Goal: Communication & Community: Answer question/provide support

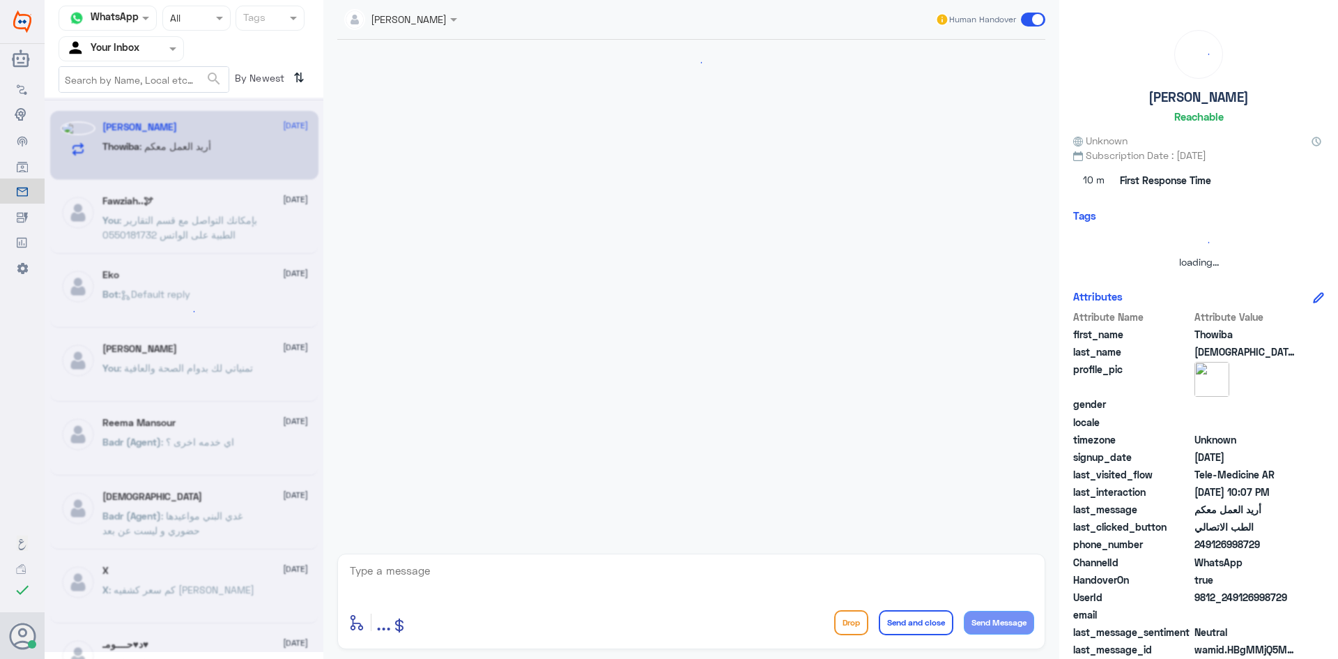
scroll to position [1150, 0]
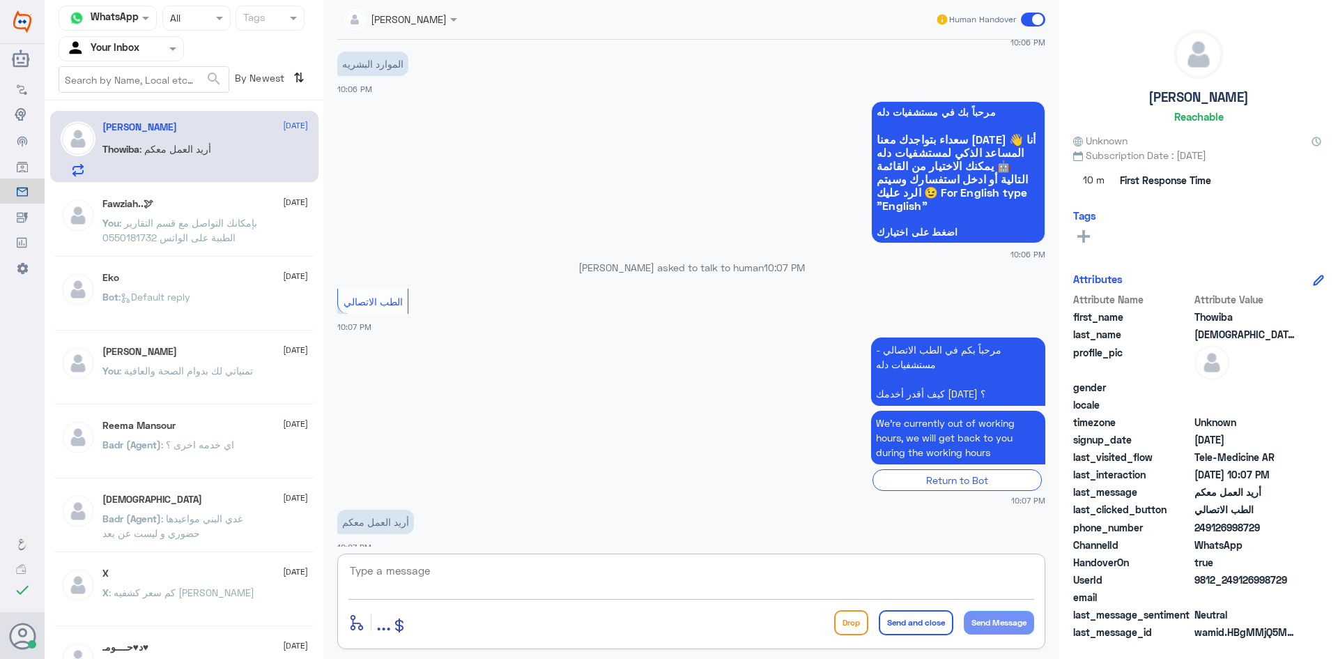
click at [430, 575] on textarea at bounding box center [692, 578] width 686 height 34
click at [729, 575] on textarea at bounding box center [692, 578] width 686 height 34
paste textarea "[URL][DOMAIN_NAME]"
type textarea "[URL][DOMAIN_NAME]"
click at [901, 622] on button "Send and close" at bounding box center [916, 622] width 75 height 25
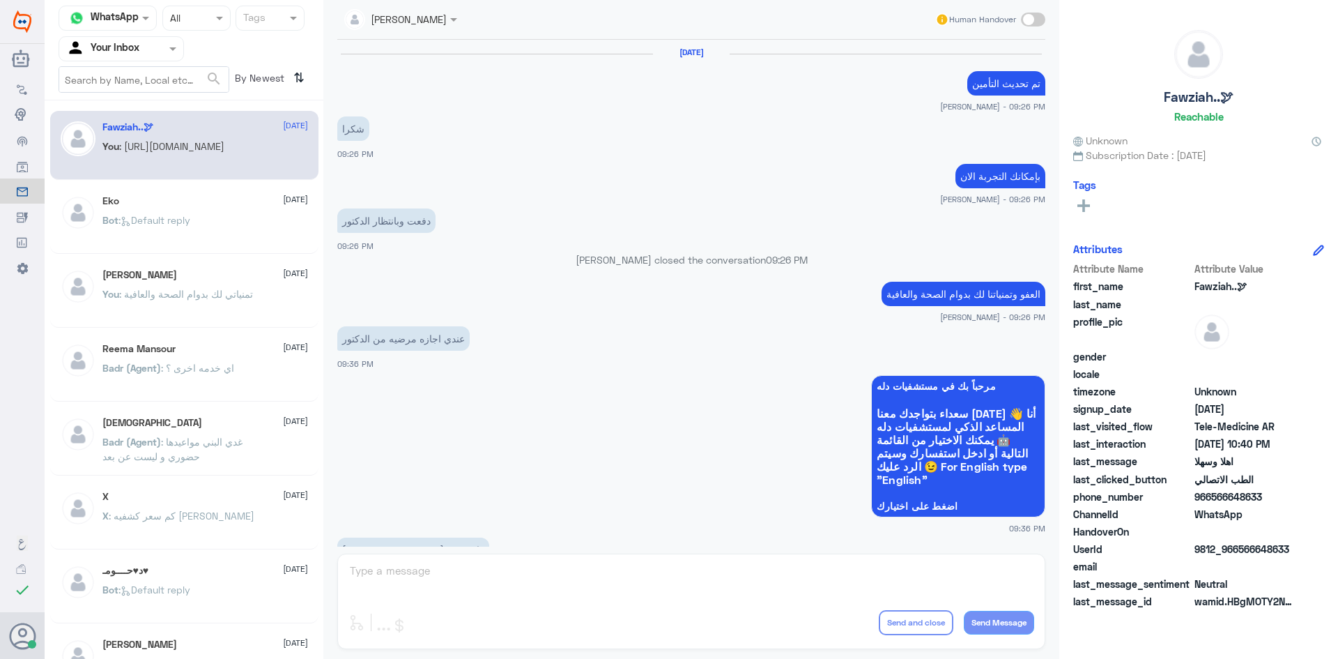
scroll to position [695, 0]
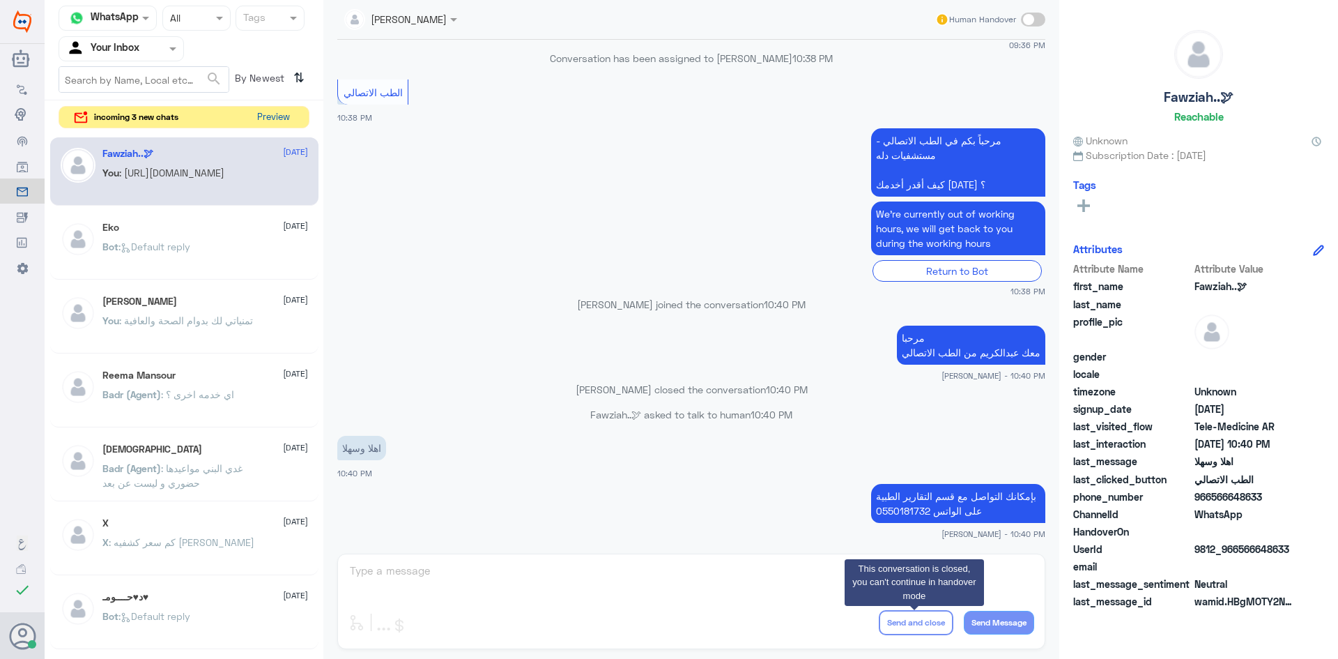
click at [280, 112] on button "Preview" at bounding box center [273, 118] width 43 height 22
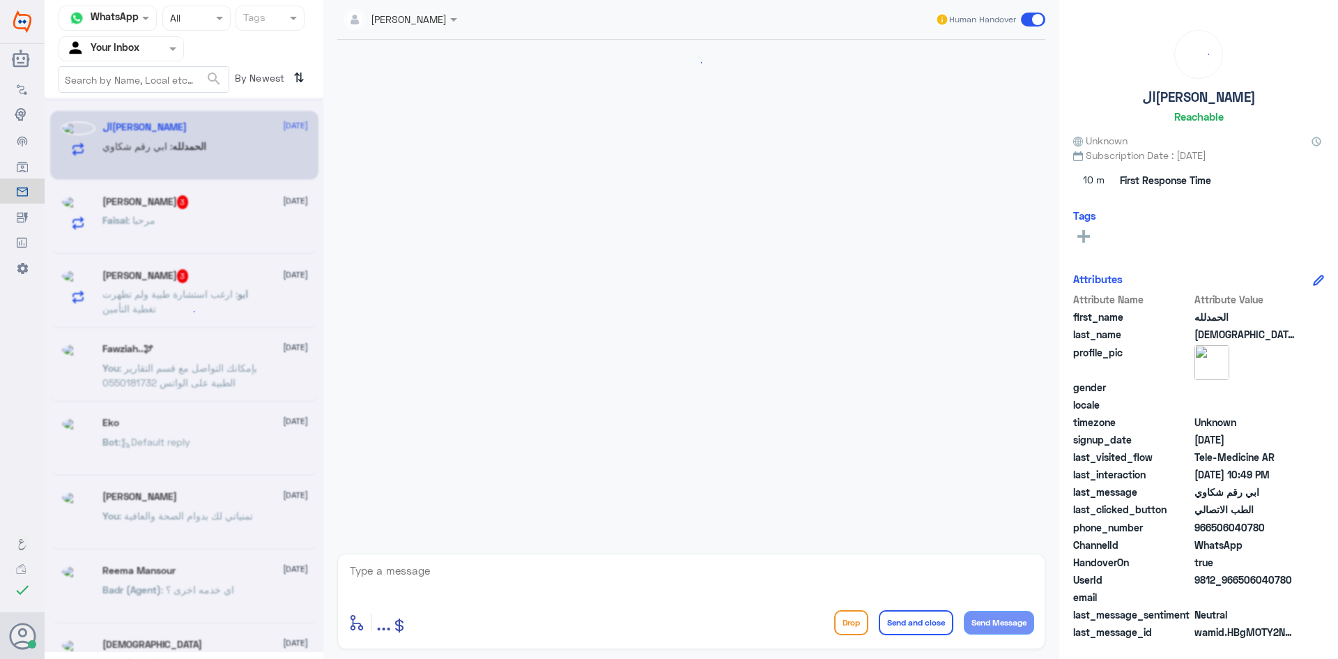
scroll to position [1229, 0]
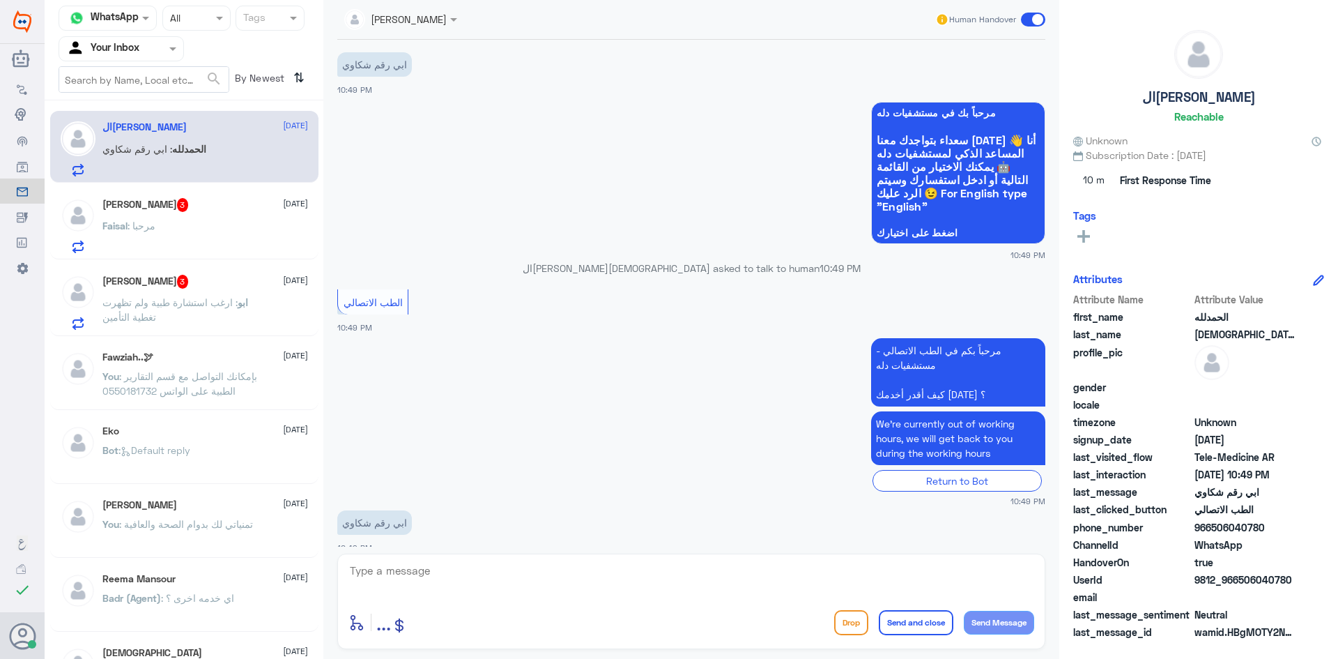
click at [238, 236] on div "[PERSON_NAME] : مرحبا" at bounding box center [205, 237] width 206 height 31
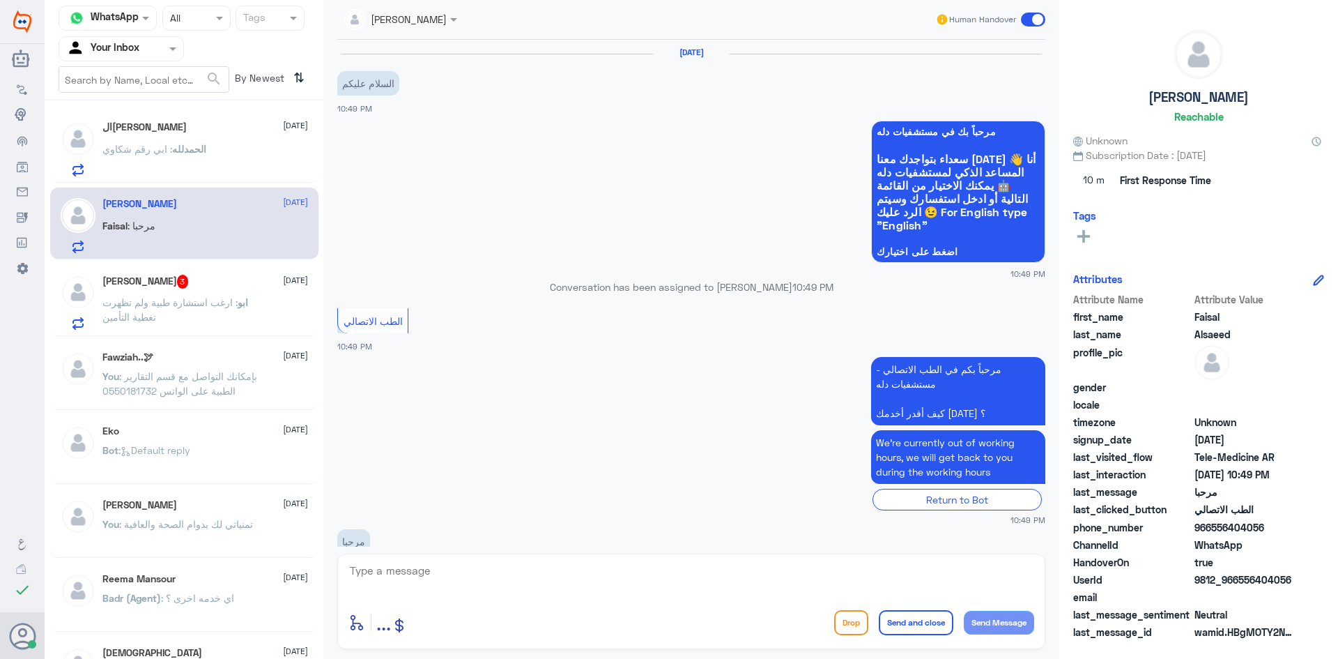
scroll to position [33, 0]
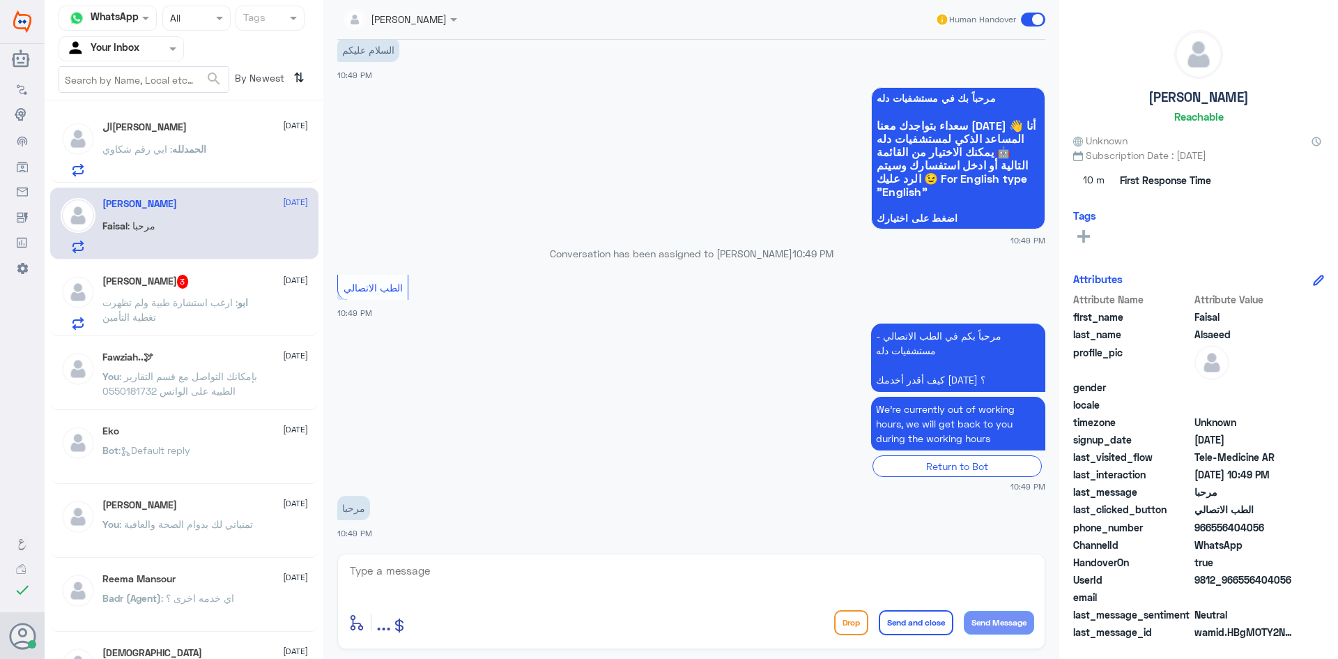
click at [459, 572] on textarea at bounding box center [692, 578] width 686 height 34
paste textarea "مرحبا معك [PERSON_NAME] من الطب الاتصالي"
type textarea "مرحبا معك [PERSON_NAME] من الطب الاتصالي"
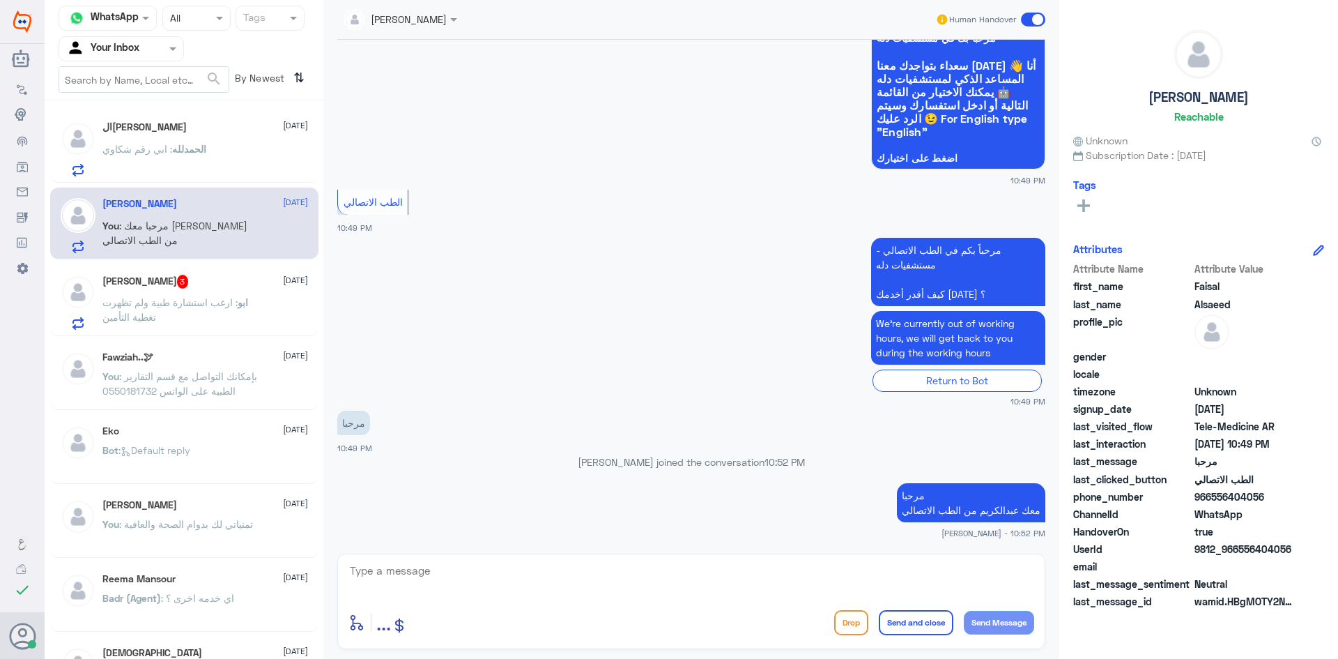
click at [169, 306] on span ": ارغب استشارة طبية ولم تظهرت تغطية التأمين" at bounding box center [169, 309] width 135 height 26
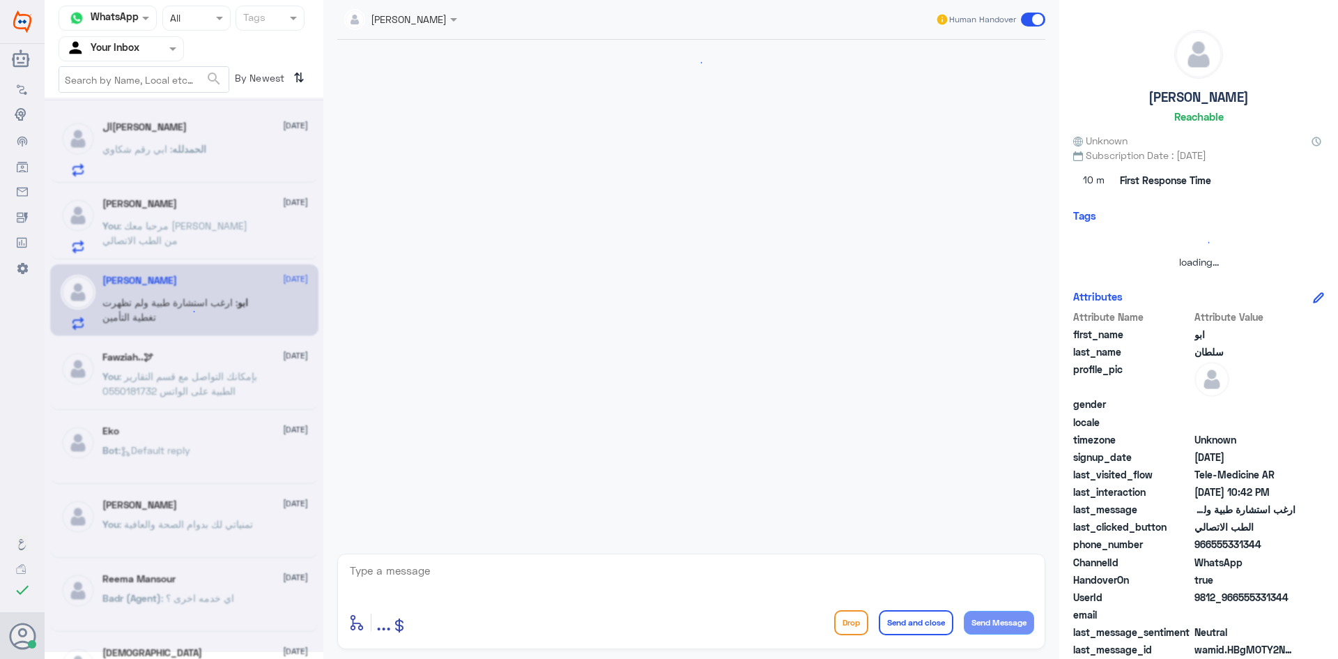
scroll to position [48, 0]
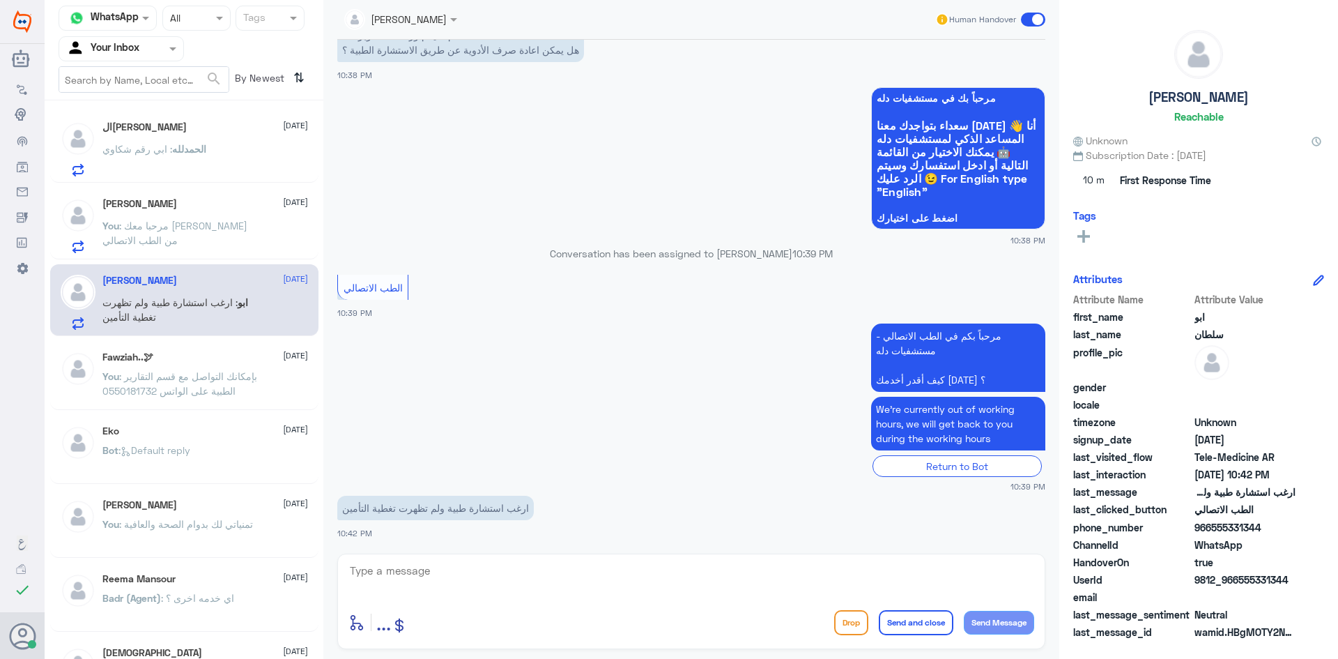
click at [480, 570] on textarea at bounding box center [692, 578] width 686 height 34
paste textarea "مرحبا معك [PERSON_NAME] من الطب الاتصالي"
type textarea "مرحبا معك [PERSON_NAME] من الطب الاتصالي"
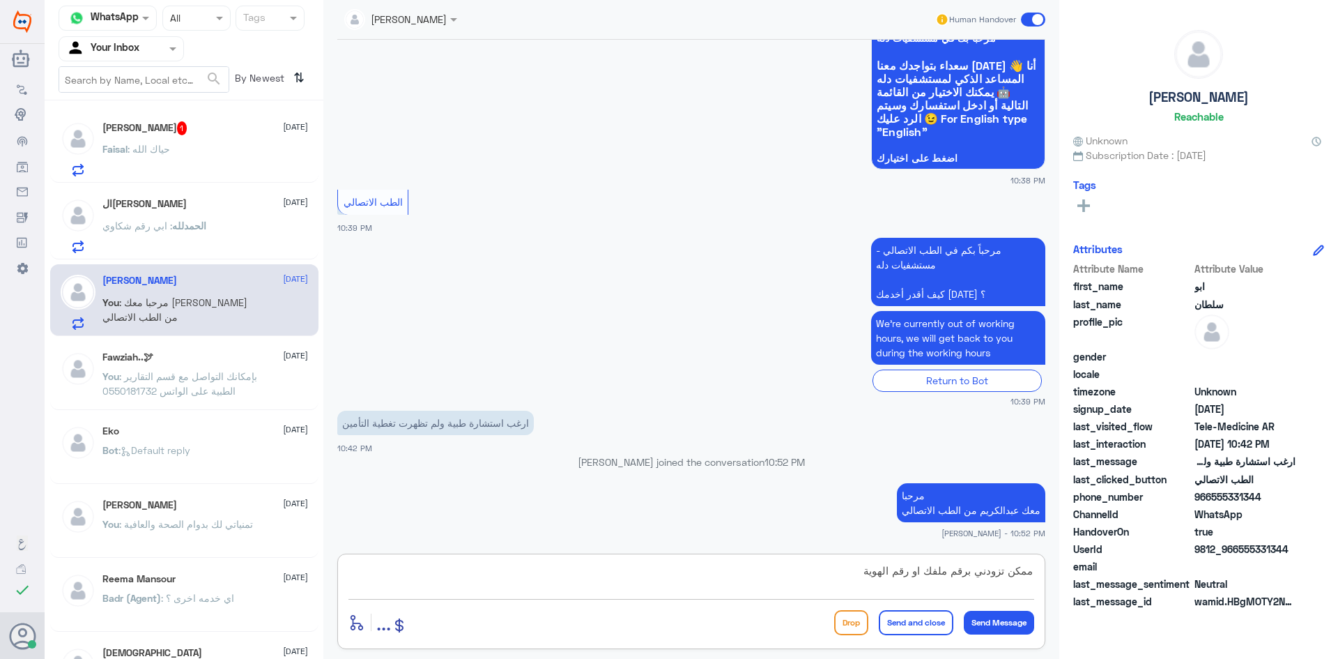
type textarea "ممكن تزودني برقم ملفك او رقم الهوية"
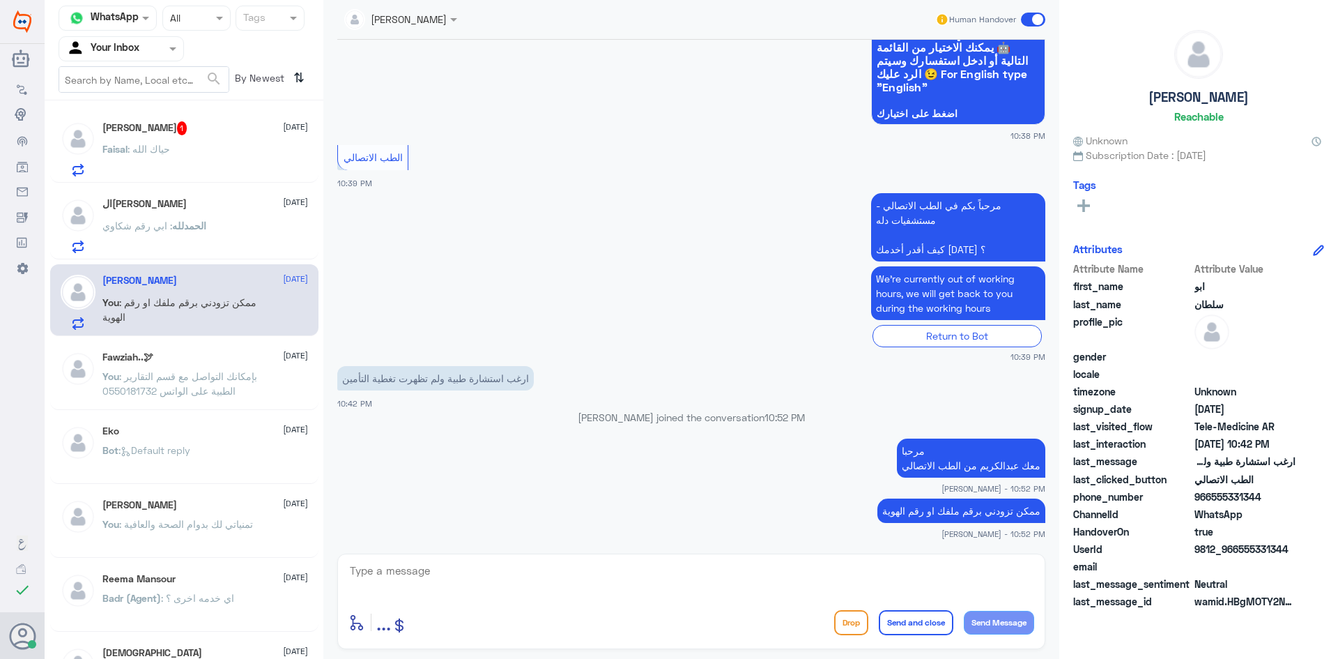
drag, startPoint x: 1292, startPoint y: 549, endPoint x: 1241, endPoint y: 555, distance: 51.2
click at [1241, 555] on span "9812_966555331344" at bounding box center [1245, 549] width 101 height 15
copy span "555331344"
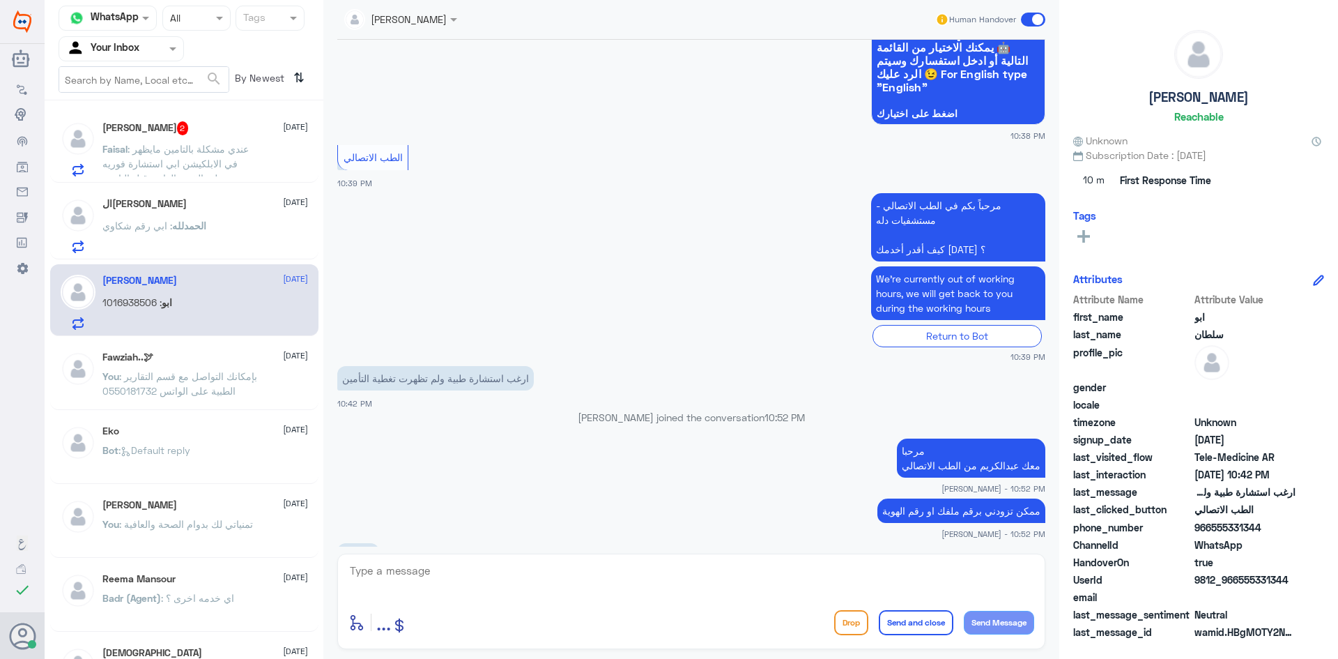
scroll to position [247, 0]
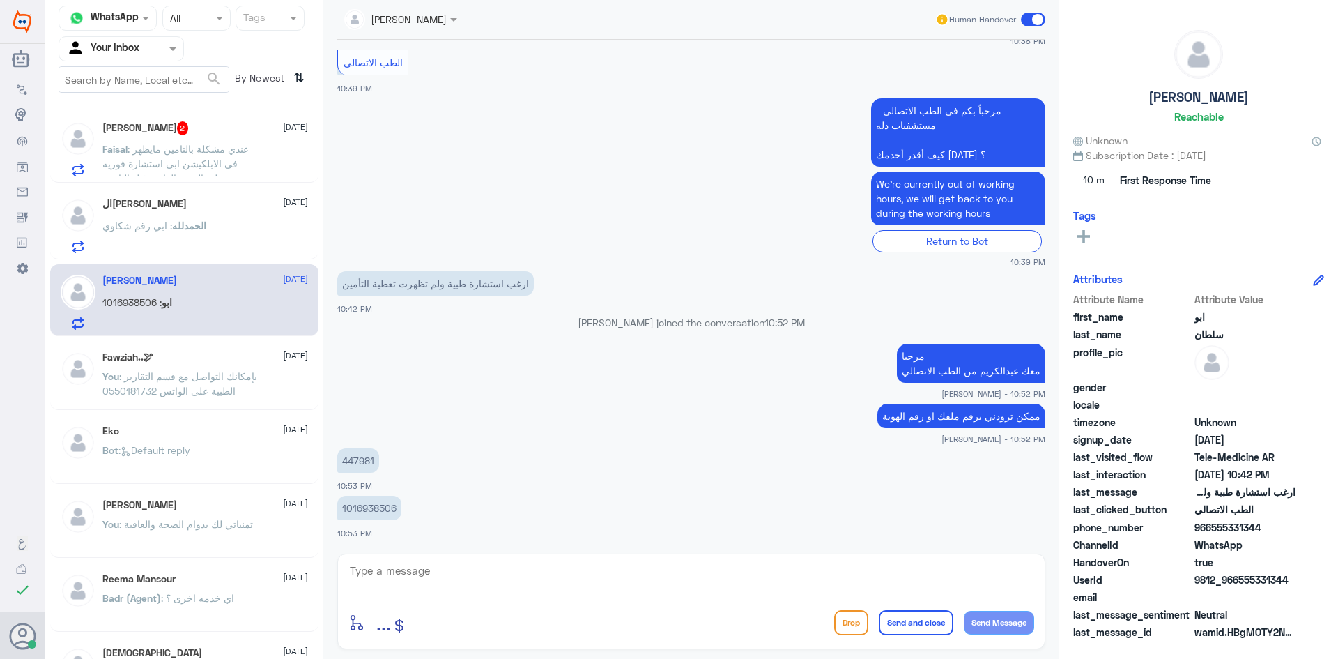
click at [618, 575] on textarea at bounding box center [692, 578] width 686 height 34
type textarea "تم تحديث تأمينك الآن"
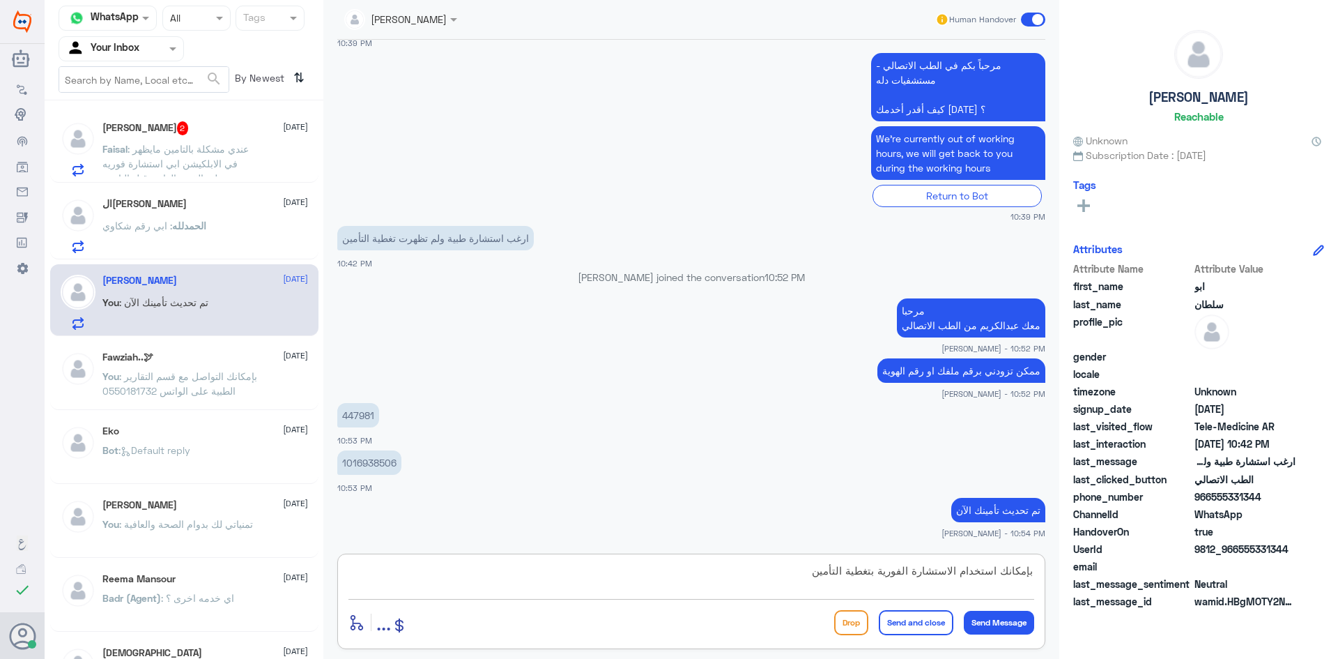
type textarea "بإمكانك استخدام الاستشارة الفورية بتغطية التأمين"
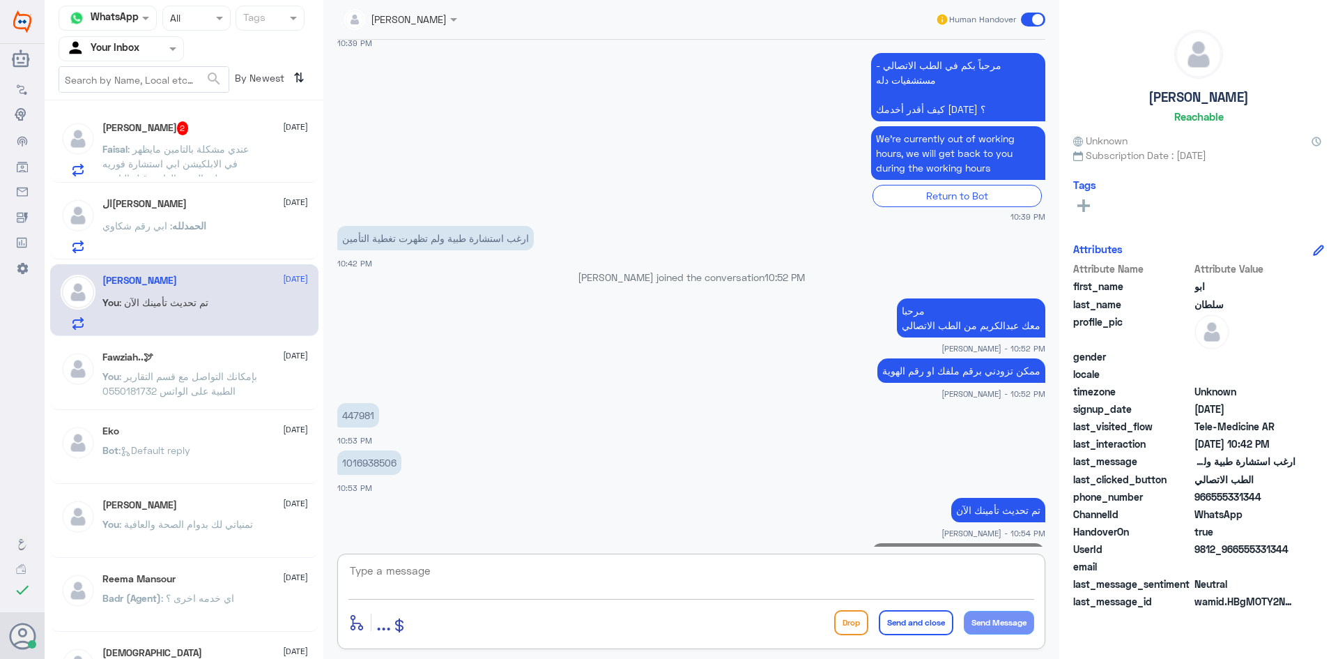
scroll to position [352, 0]
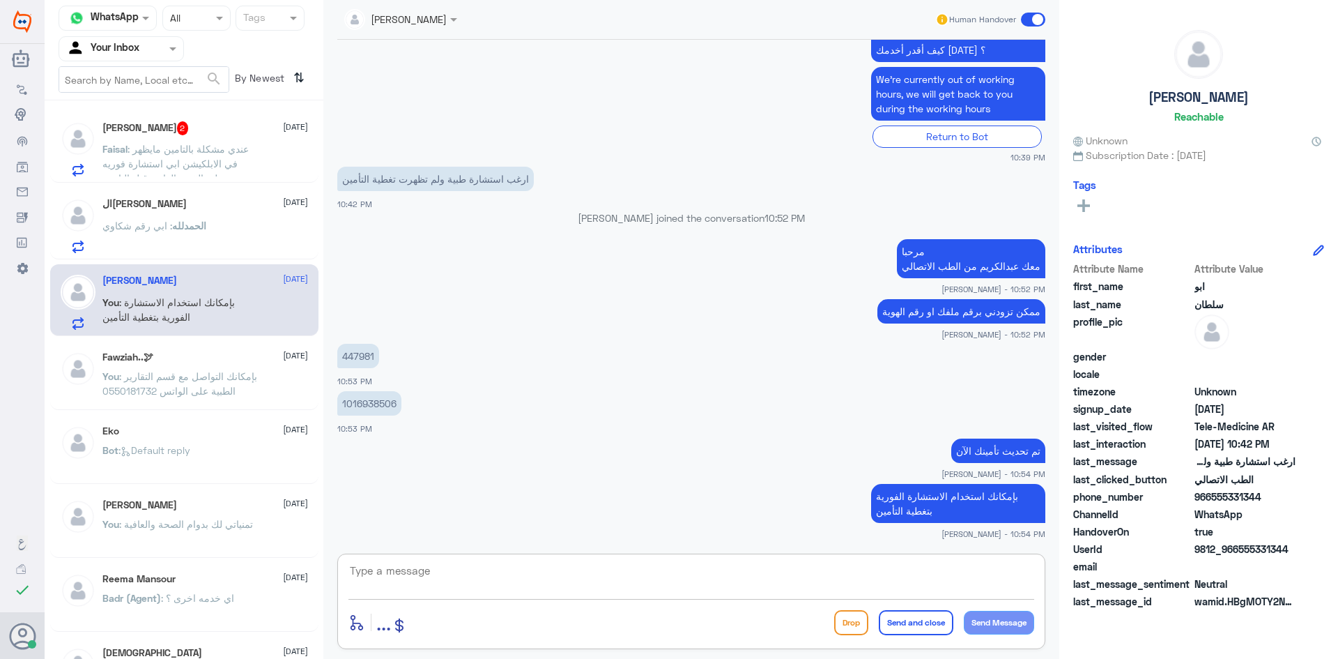
click at [223, 126] on div "[PERSON_NAME] 2 [DATE]" at bounding box center [205, 128] width 206 height 14
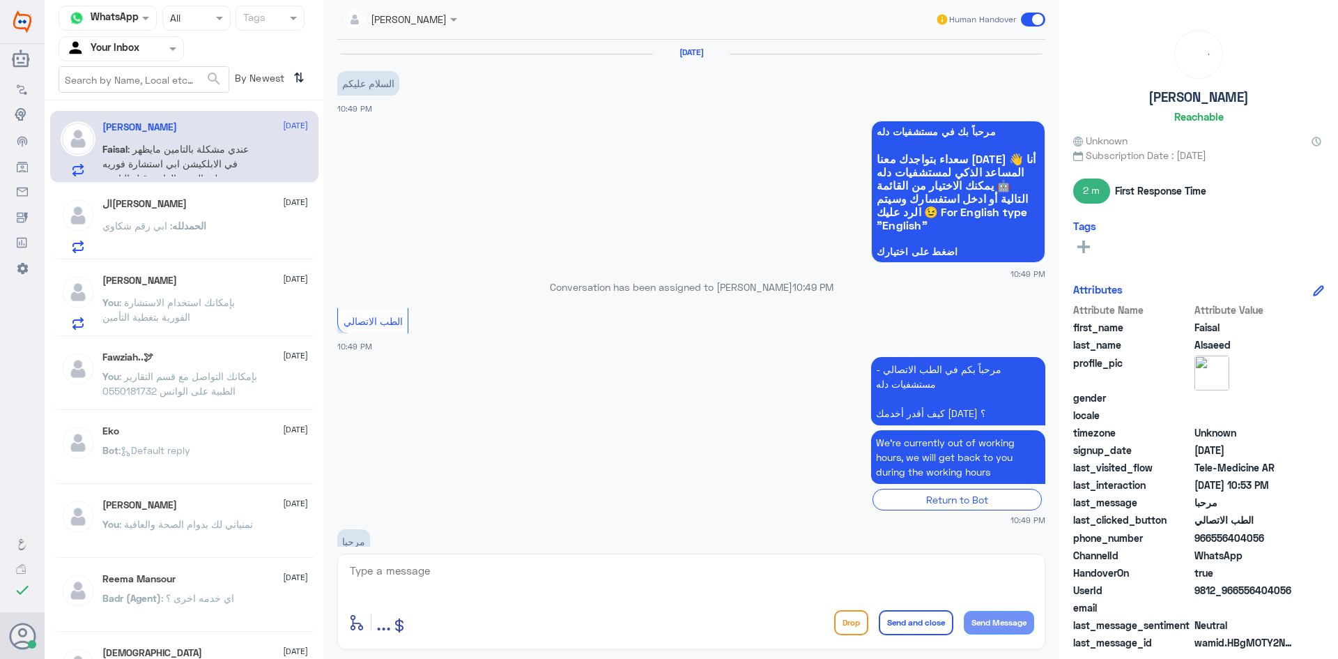
scroll to position [214, 0]
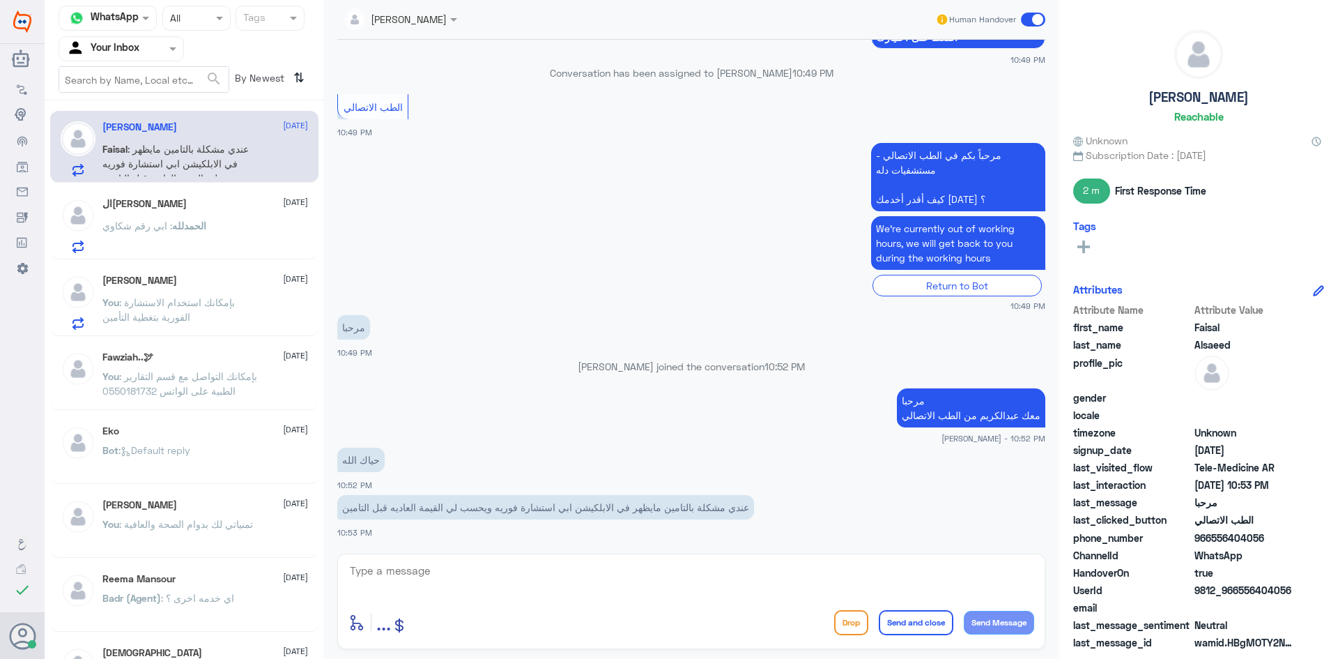
click at [552, 562] on textarea at bounding box center [692, 578] width 686 height 34
type textarea "ممكن تزودني برقم ملفك او رقم الهوية"
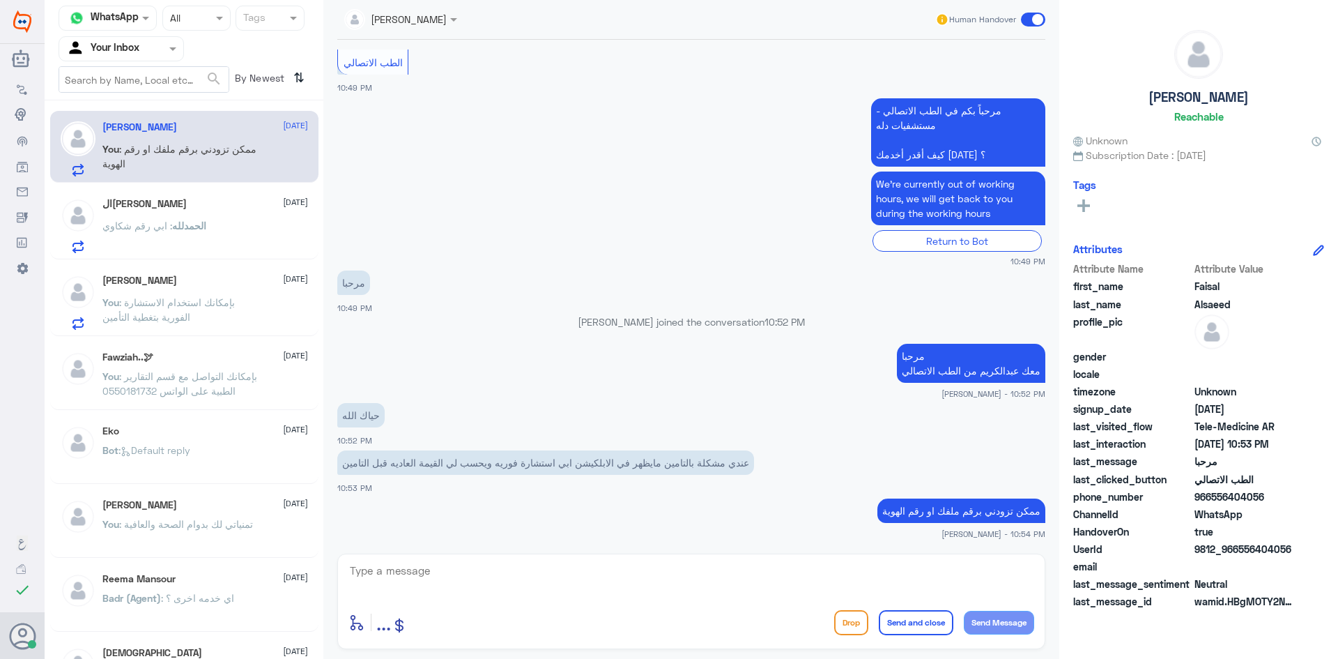
click at [1290, 589] on span "Neutral" at bounding box center [1245, 583] width 101 height 15
drag, startPoint x: 1294, startPoint y: 547, endPoint x: 1240, endPoint y: 554, distance: 54.1
click at [1240, 554] on span "9812_966556404056" at bounding box center [1245, 549] width 101 height 15
copy span "556404056"
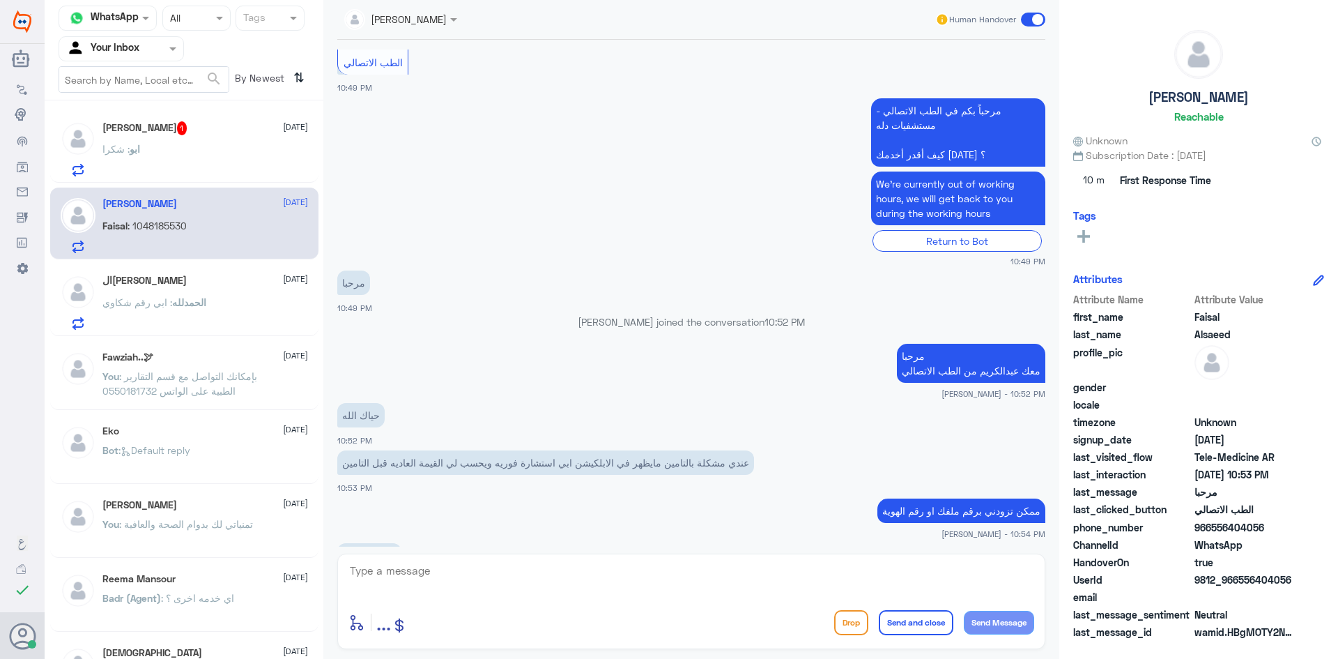
scroll to position [306, 0]
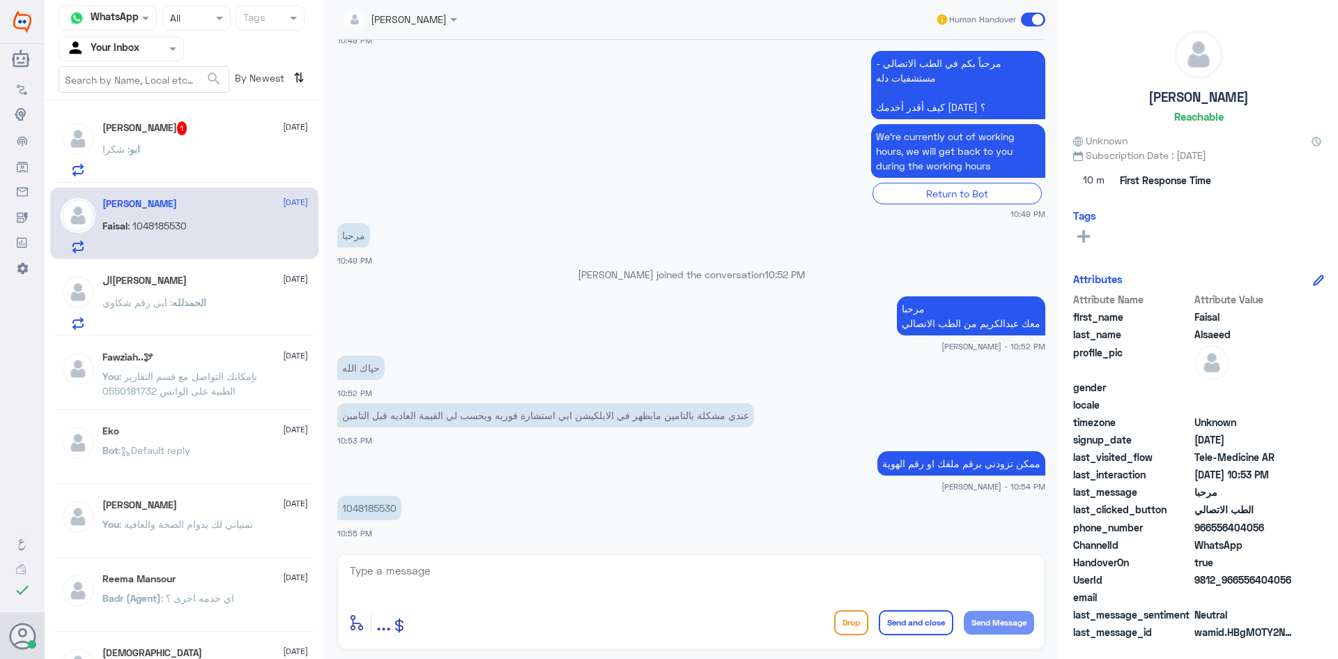
click at [431, 562] on textarea at bounding box center [692, 578] width 686 height 34
type textarea "لحظات من فضلك"
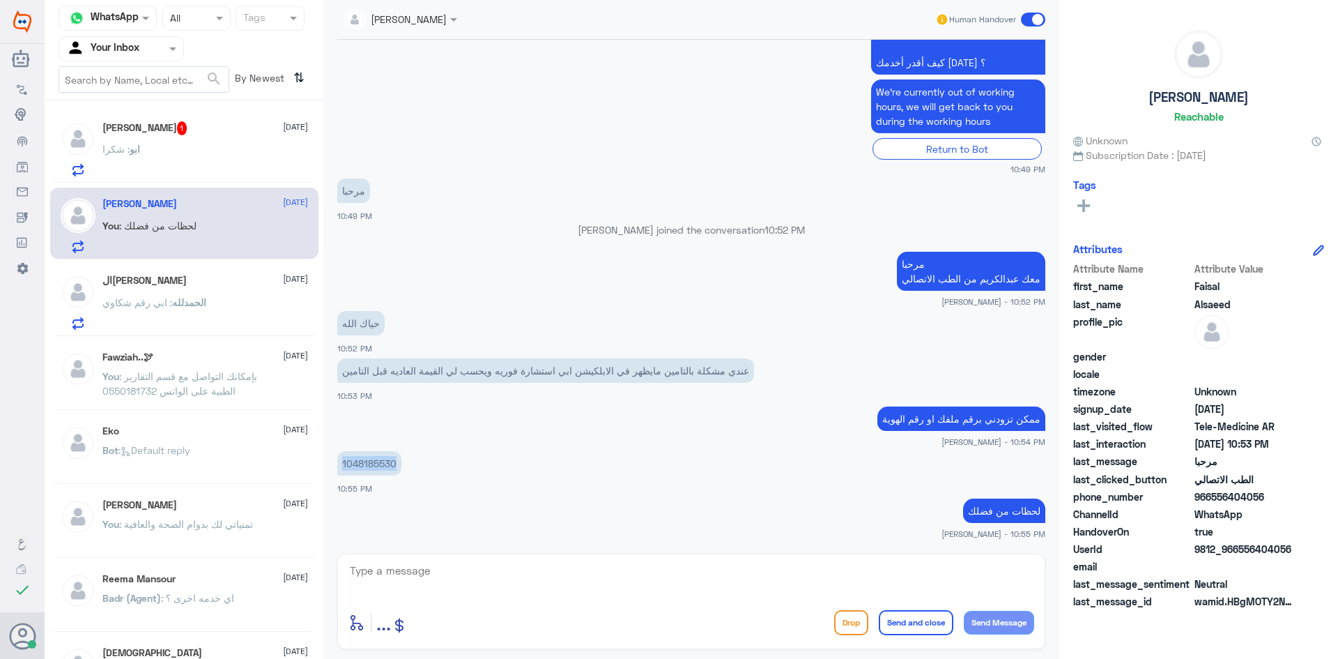
drag, startPoint x: 397, startPoint y: 465, endPoint x: 342, endPoint y: 463, distance: 55.1
click at [342, 463] on p "1048185530" at bounding box center [369, 463] width 64 height 24
copy p "1048185530"
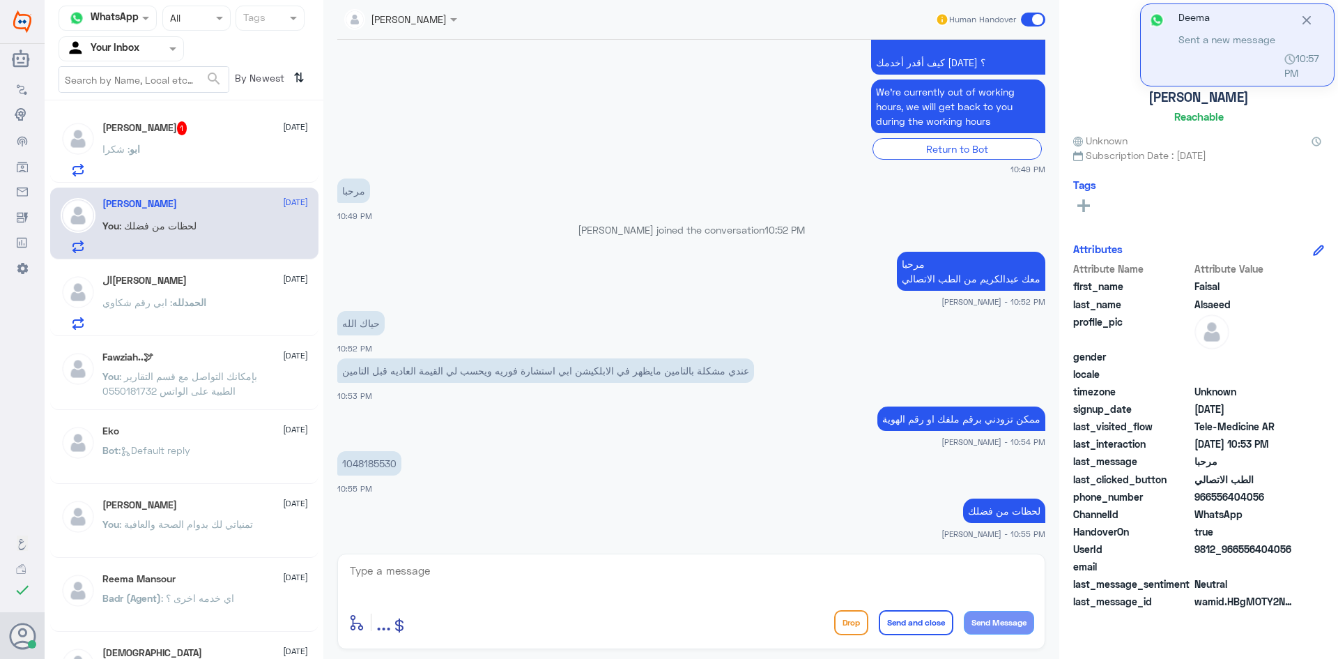
click at [668, 586] on textarea at bounding box center [692, 578] width 686 height 34
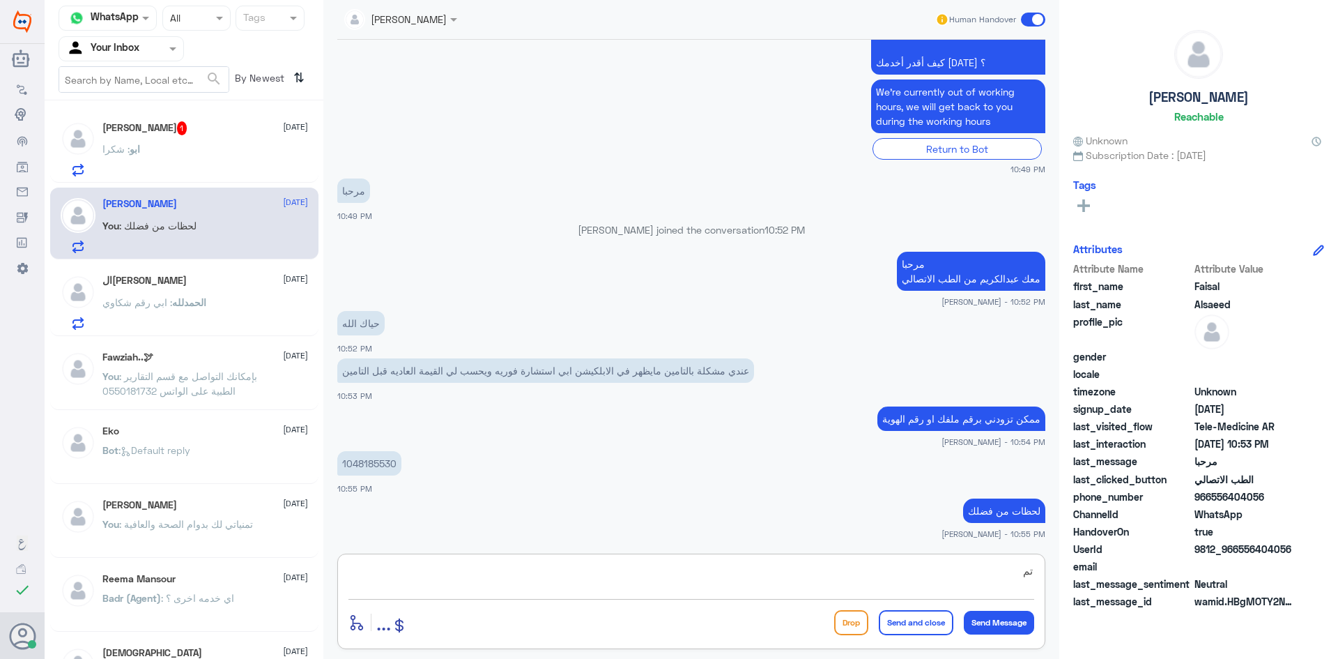
type textarea "ت"
click at [227, 149] on div "[PERSON_NAME] 1 [DATE] ابو : [PERSON_NAME]" at bounding box center [205, 148] width 206 height 55
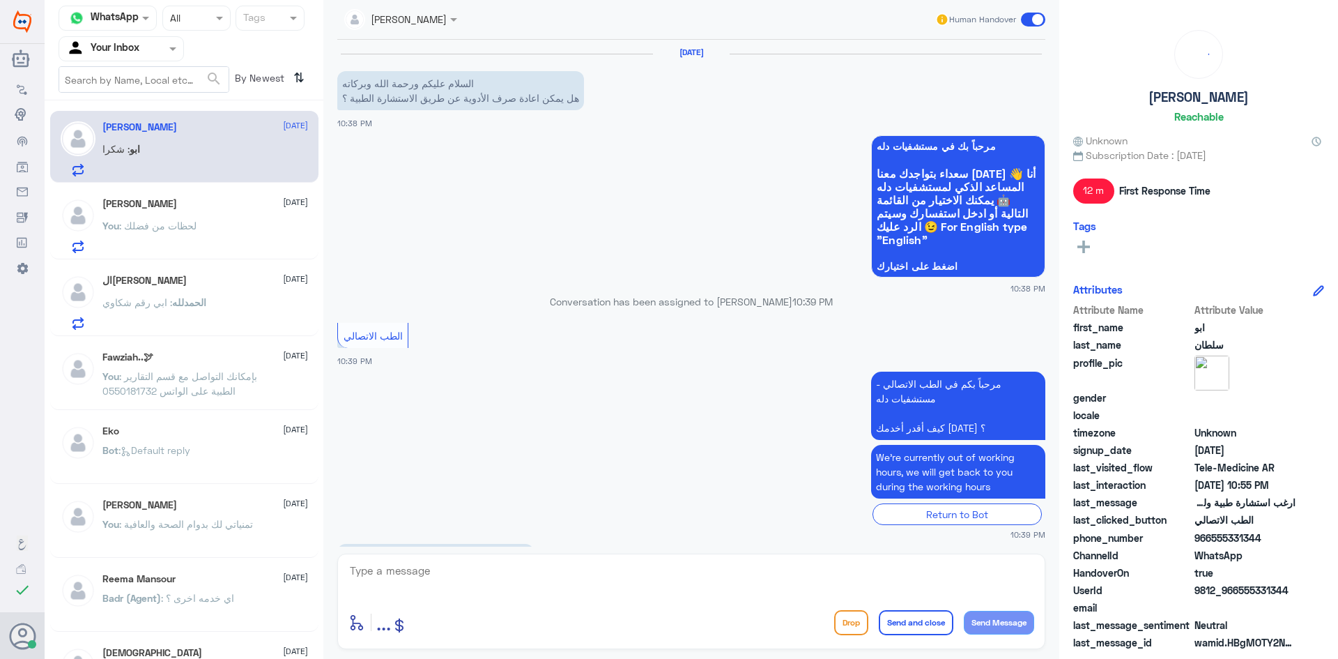
scroll to position [425, 0]
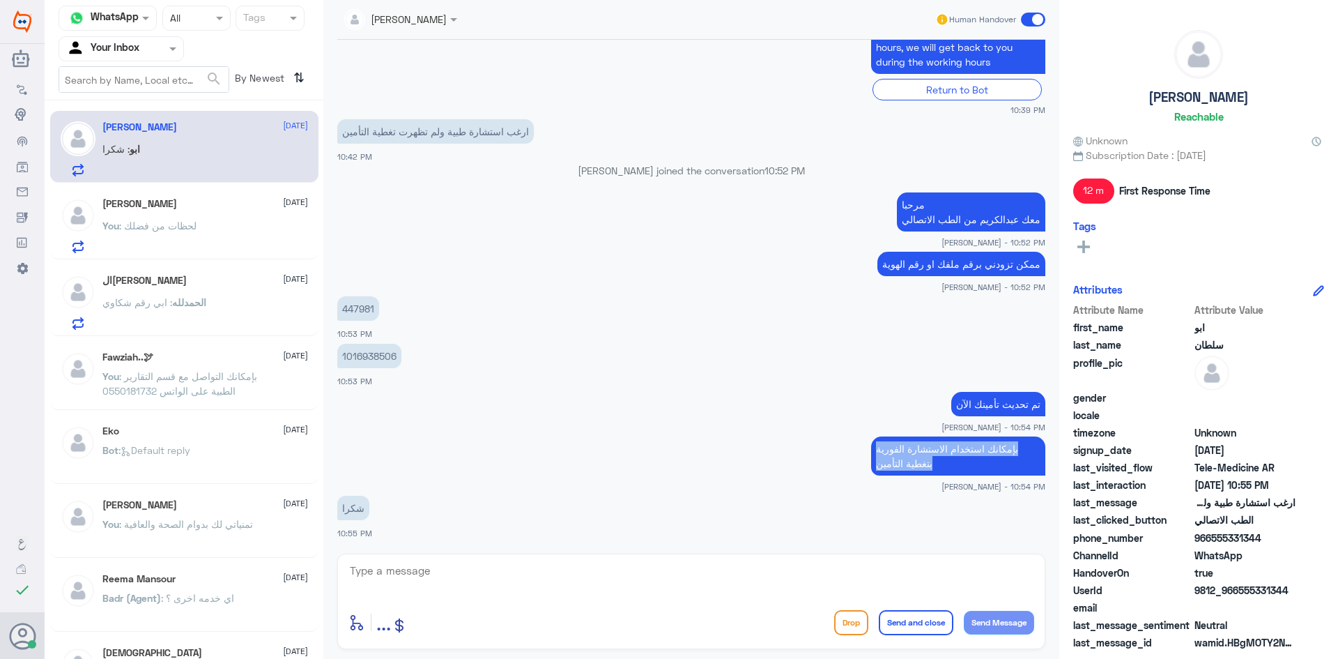
drag, startPoint x: 933, startPoint y: 466, endPoint x: 862, endPoint y: 447, distance: 72.9
click at [862, 447] on app-msgs-text "بإمكانك استخدام الاستشارة الفورية بتغطية التأمين" at bounding box center [691, 456] width 708 height 40
copy p "بإمكانك استخدام الاستشارة الفورية بتغطية التأمين"
click at [180, 218] on p "You : لحظات من فضلك" at bounding box center [149, 235] width 94 height 35
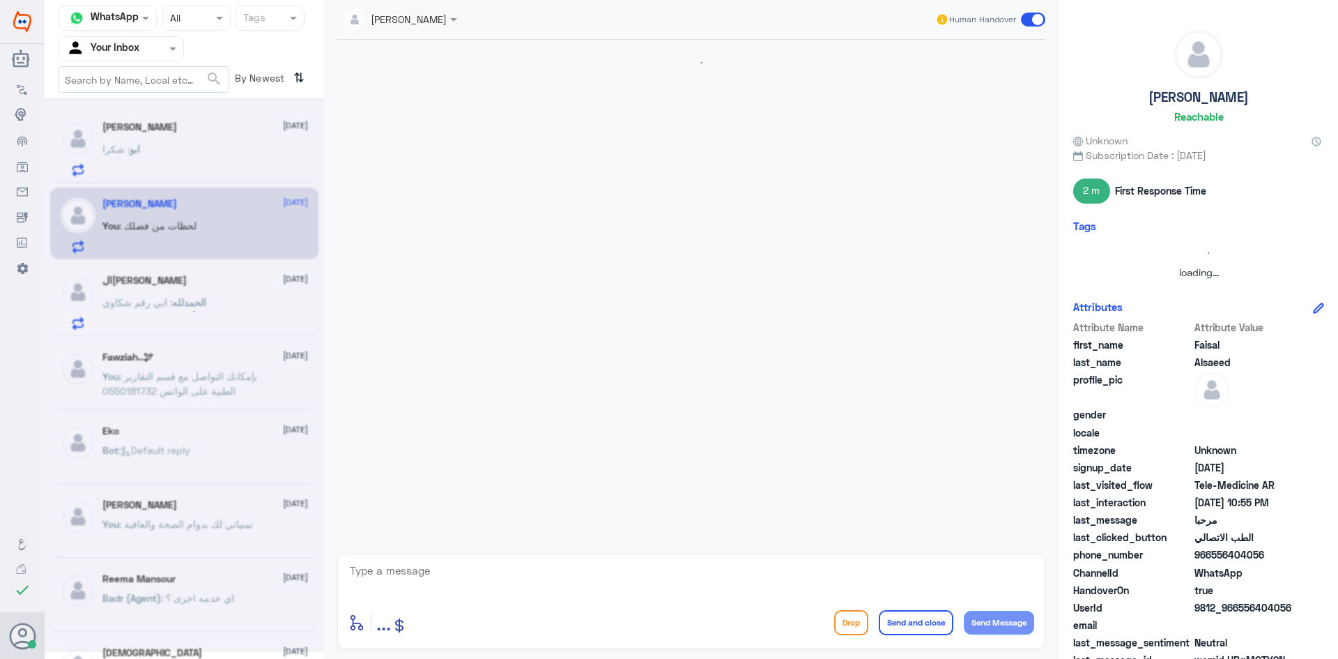
scroll to position [351, 0]
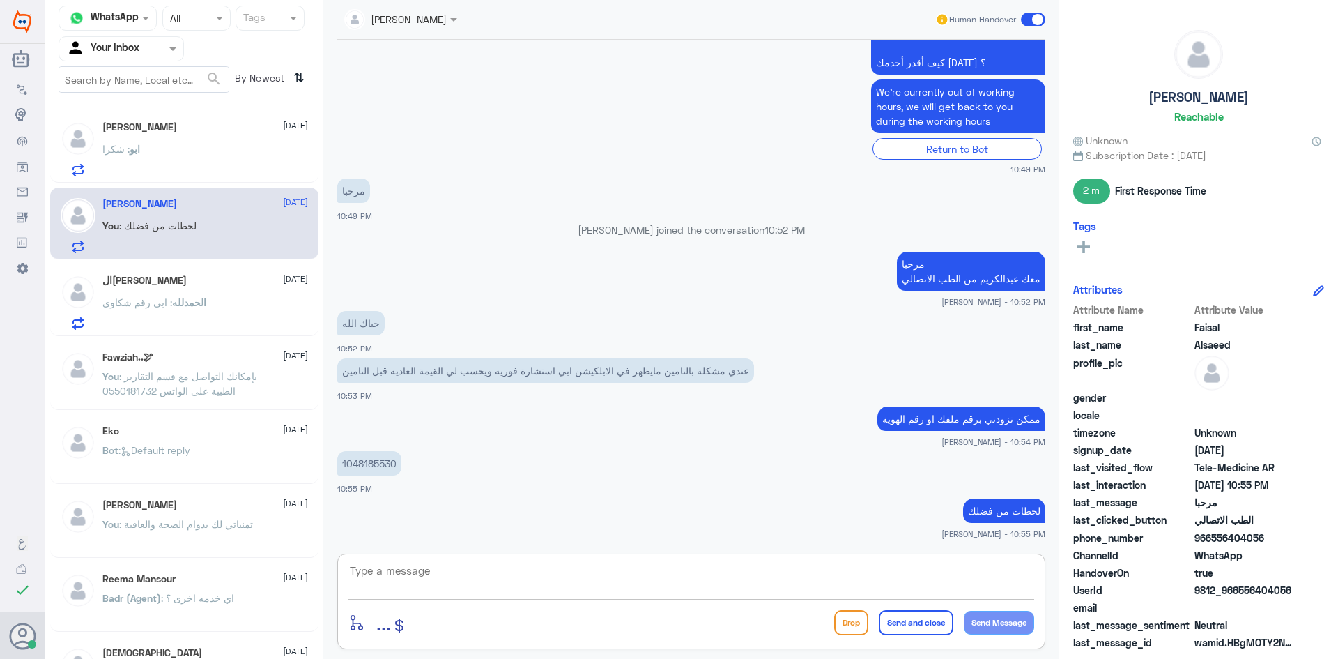
click at [701, 567] on textarea at bounding box center [692, 578] width 686 height 34
type textarea "تم تحديث تأمينك الآن"
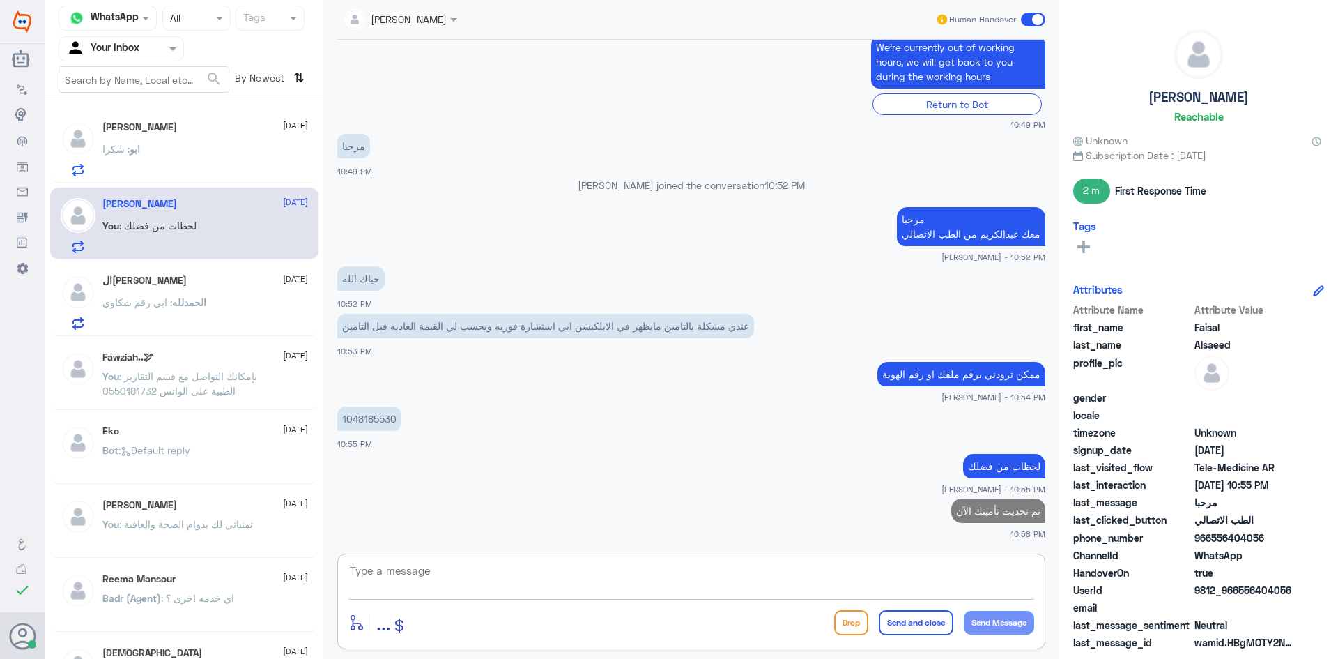
paste textarea "بإمكانك استخدام الاستشارة الفورية بتغطية التأمين"
type textarea "بإمكانك استخدام الاستشارة الفورية بتغطية التأمين"
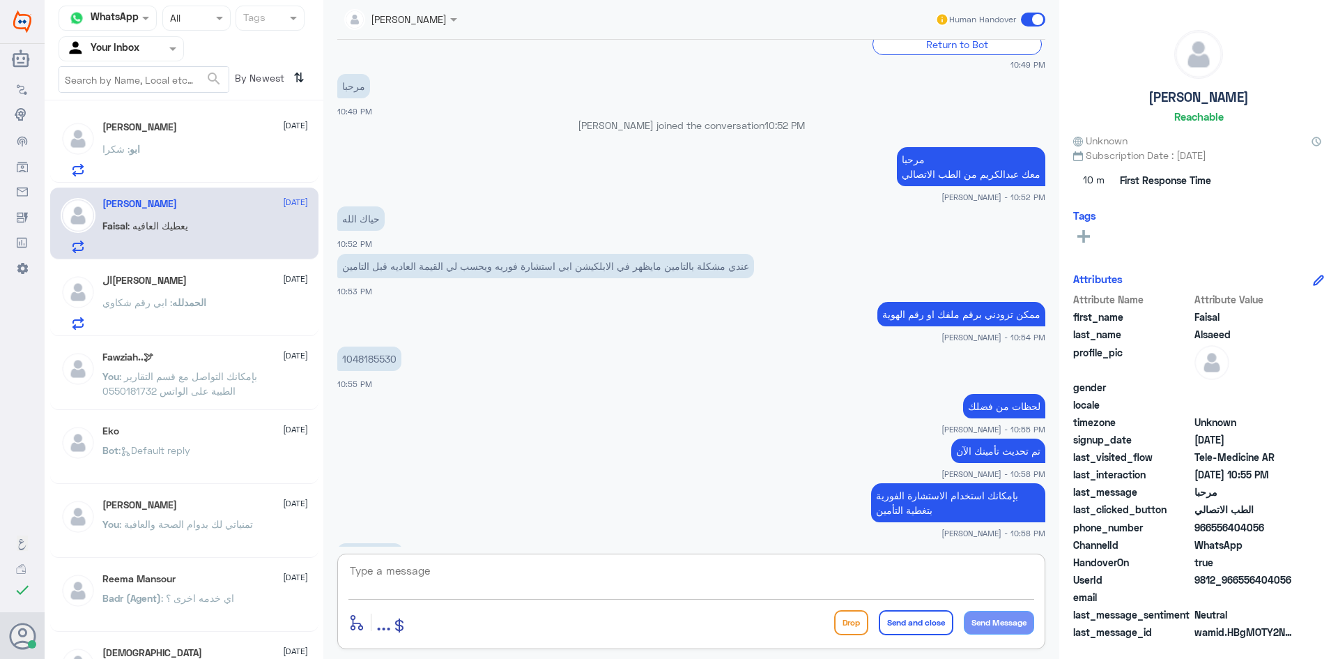
scroll to position [503, 0]
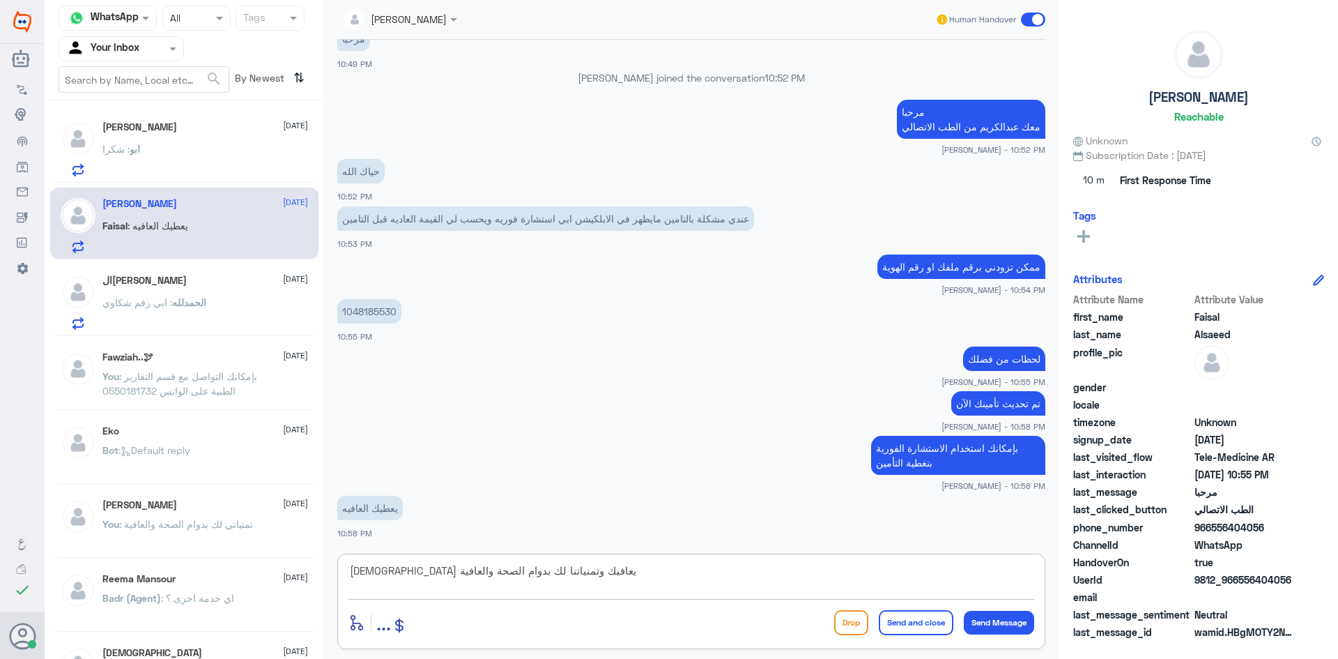
type textarea "[DEMOGRAPHIC_DATA] يعافيك وتمنياتنا لك بدوام الصحة والعافية"
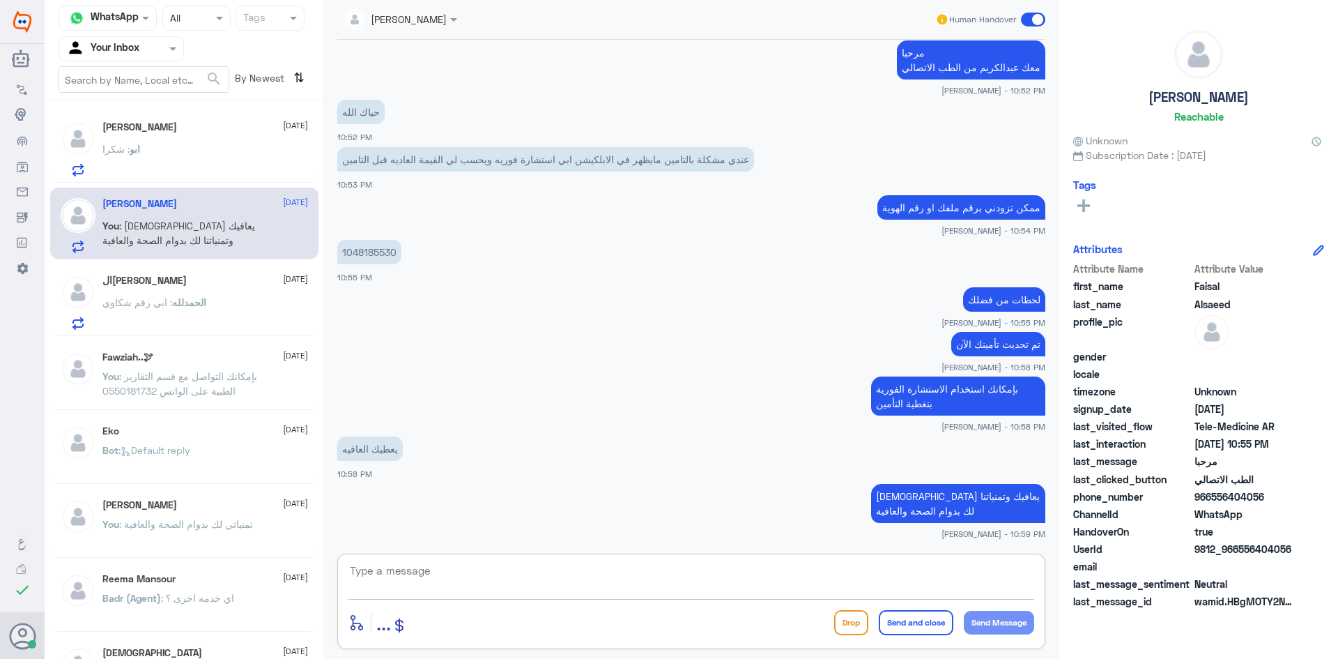
click at [177, 153] on div "ابو : شكرا" at bounding box center [205, 160] width 206 height 31
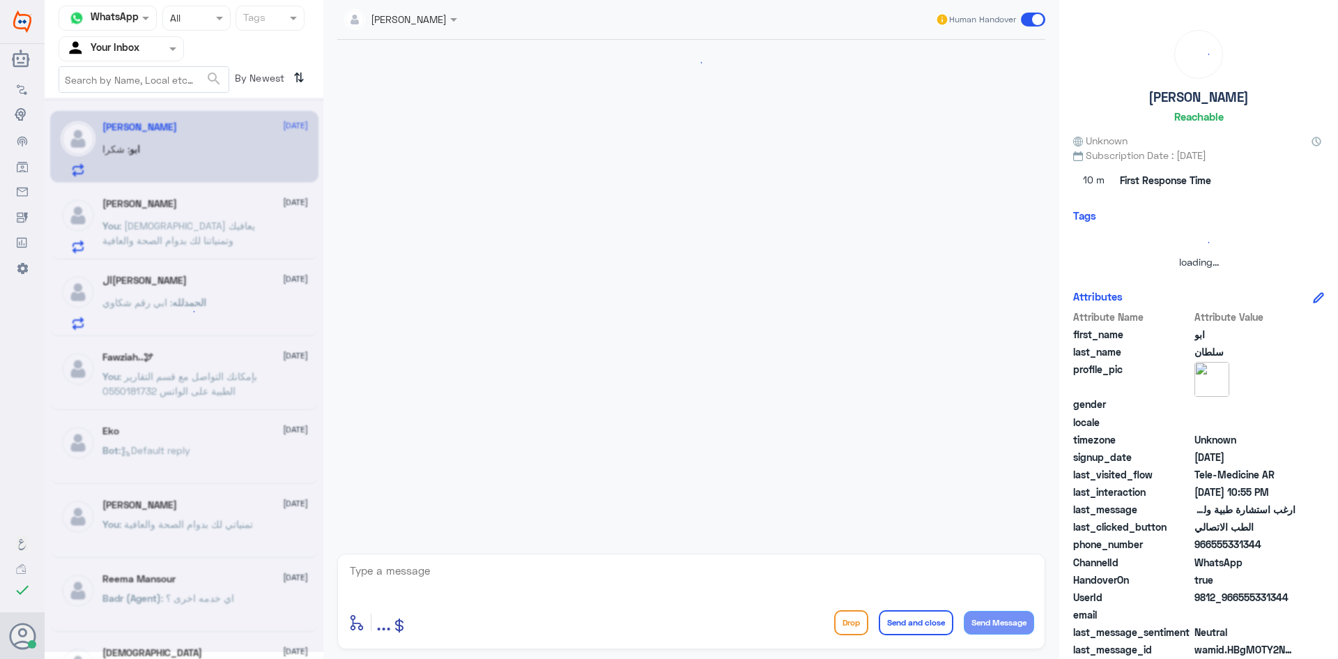
scroll to position [425, 0]
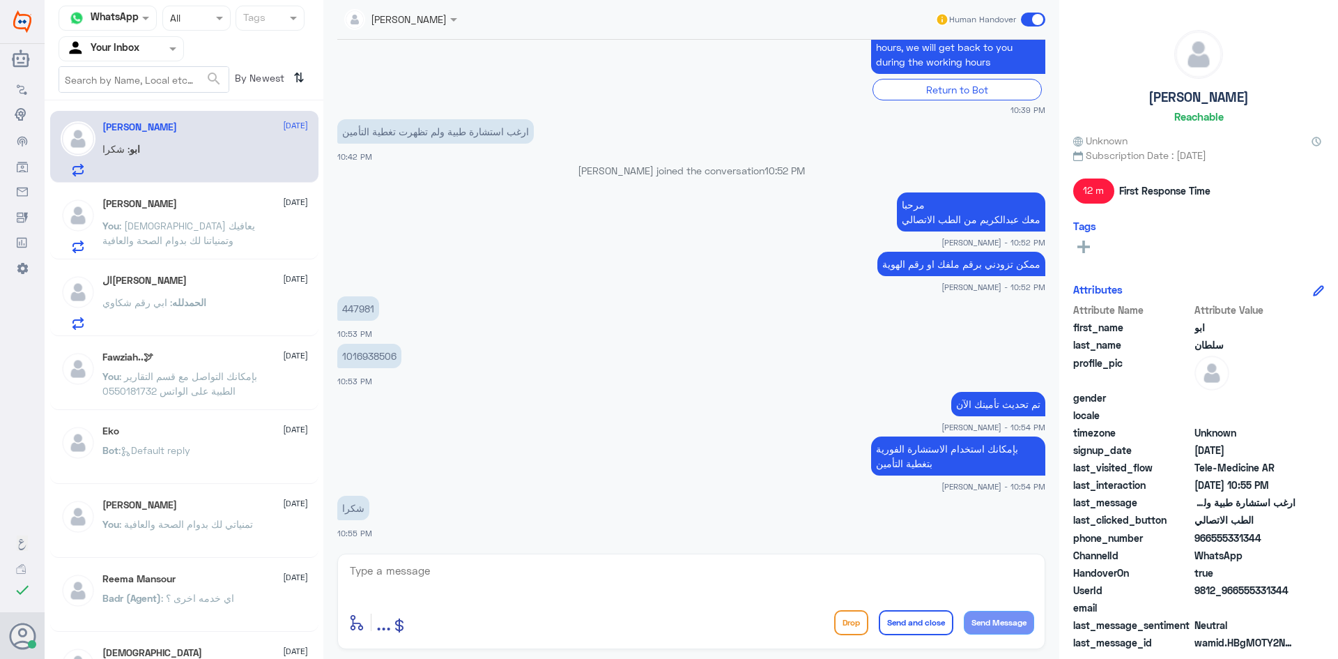
click at [758, 579] on textarea at bounding box center [692, 578] width 686 height 34
click at [717, 575] on textarea at bounding box center [692, 578] width 686 height 34
type textarea "ع"
type textarea "العفو وتمنياتنا لك بدوام الصحة والعافية"
click at [926, 627] on button "Send and close" at bounding box center [916, 622] width 75 height 25
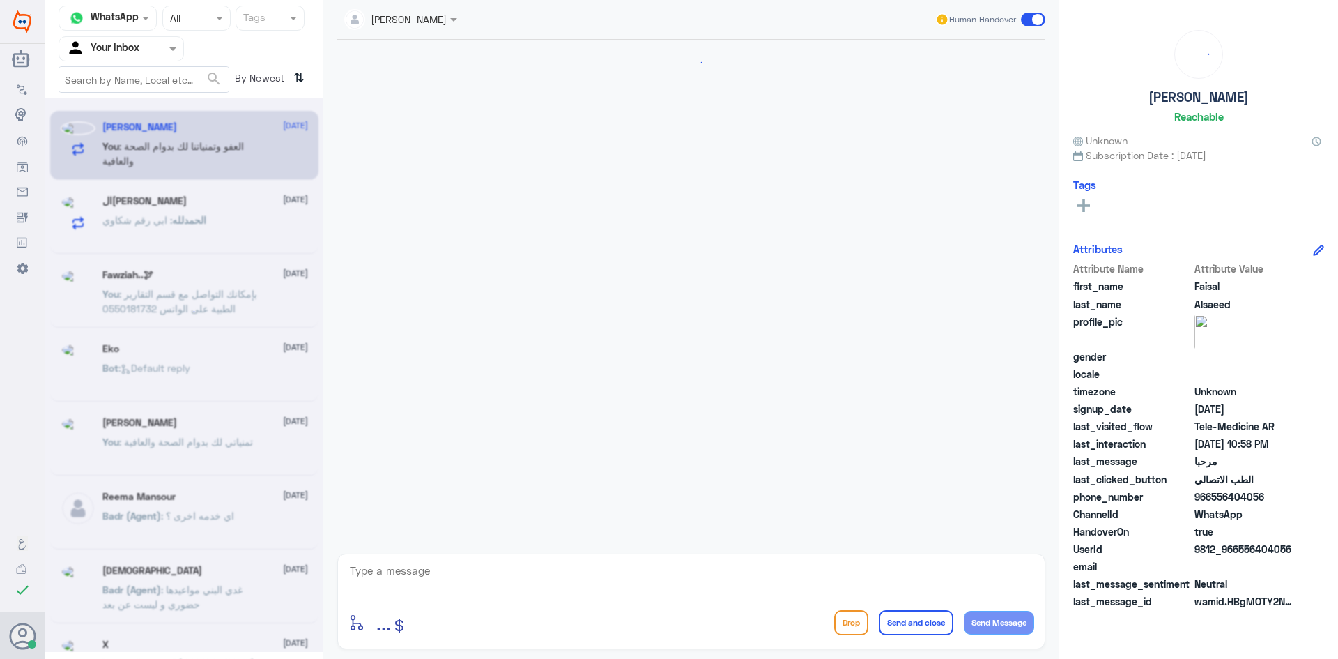
scroll to position [562, 0]
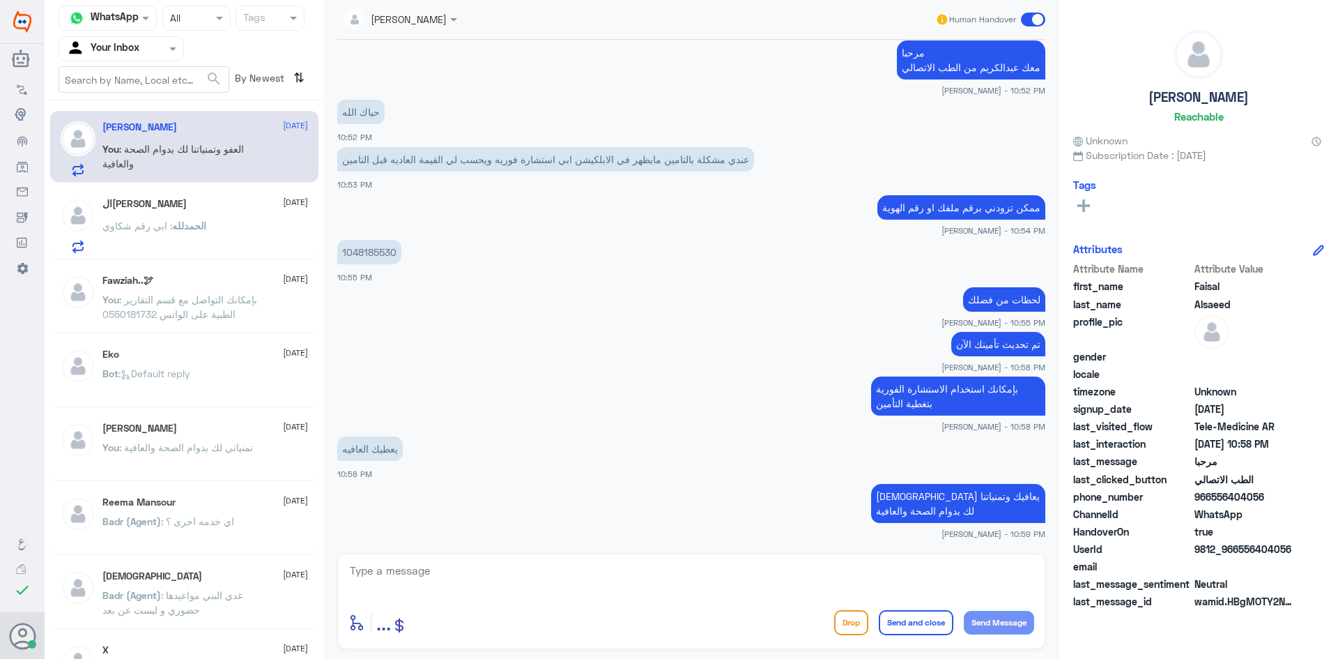
click at [211, 224] on div "ال[PERSON_NAME] : ابي رقم شكاوي" at bounding box center [205, 237] width 206 height 31
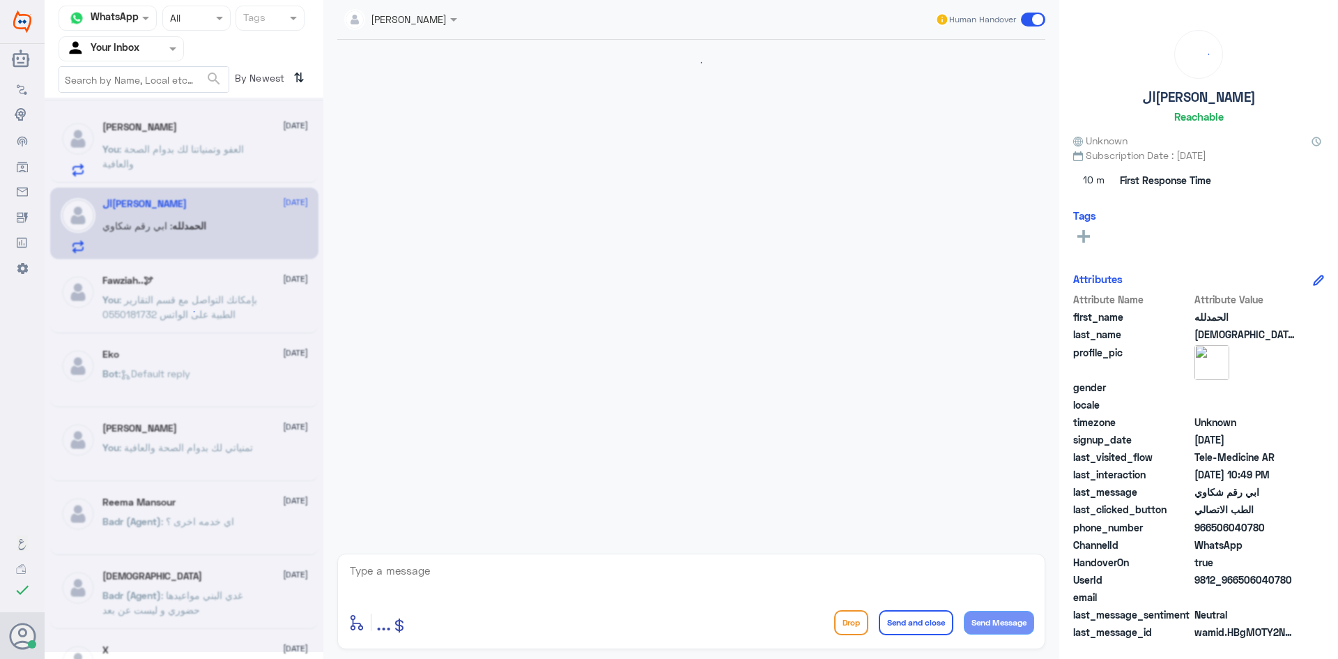
scroll to position [1229, 0]
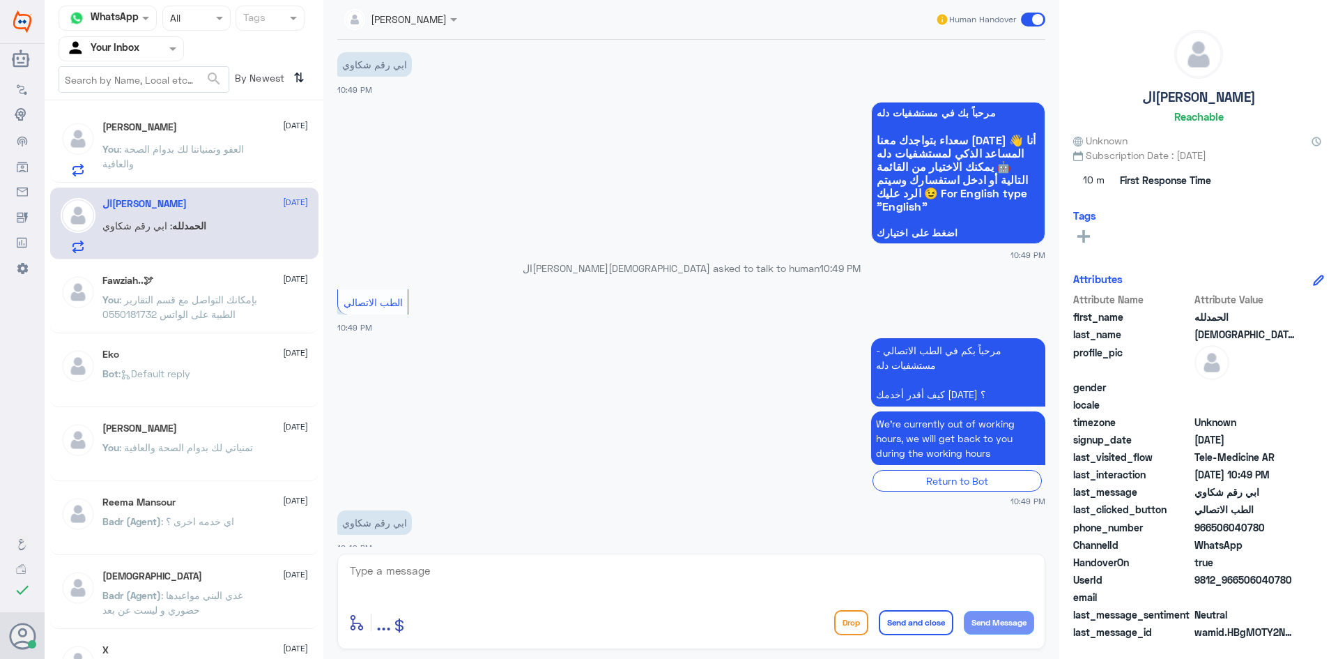
click at [585, 571] on textarea at bounding box center [692, 578] width 686 height 34
type textarea "ه"
type textarea "هل الشكوى تخص الطب الاتصالي ؟"
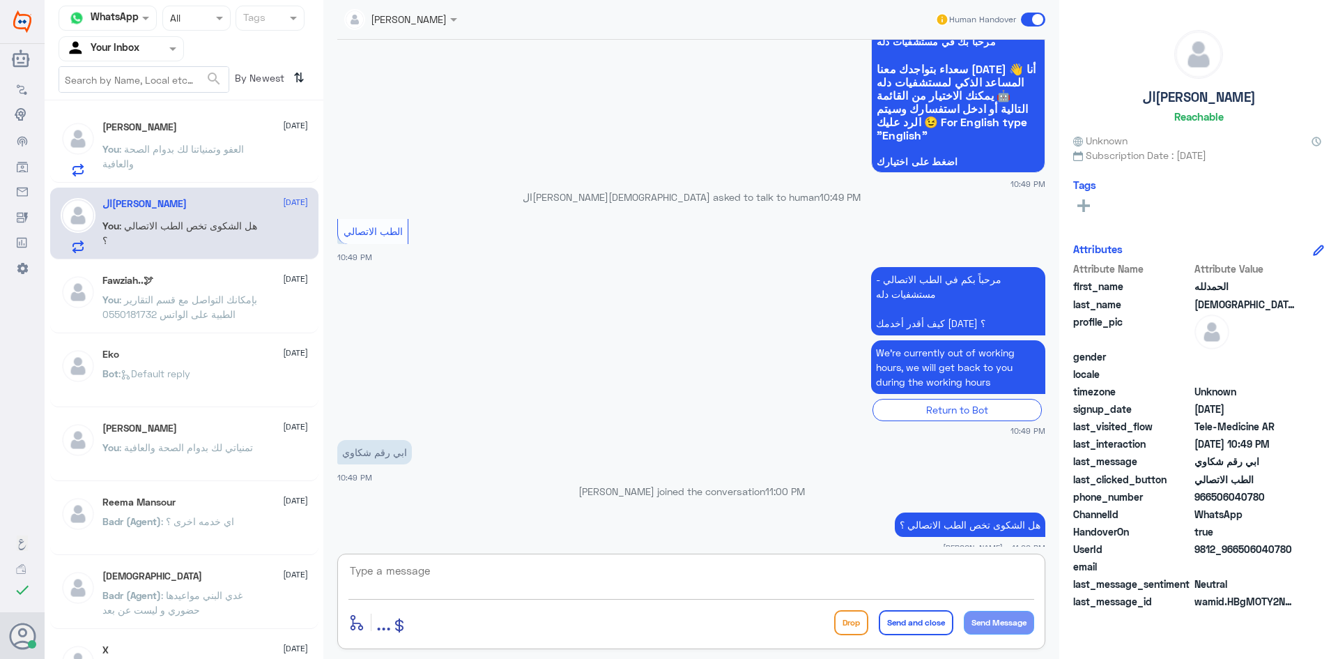
scroll to position [1318, 0]
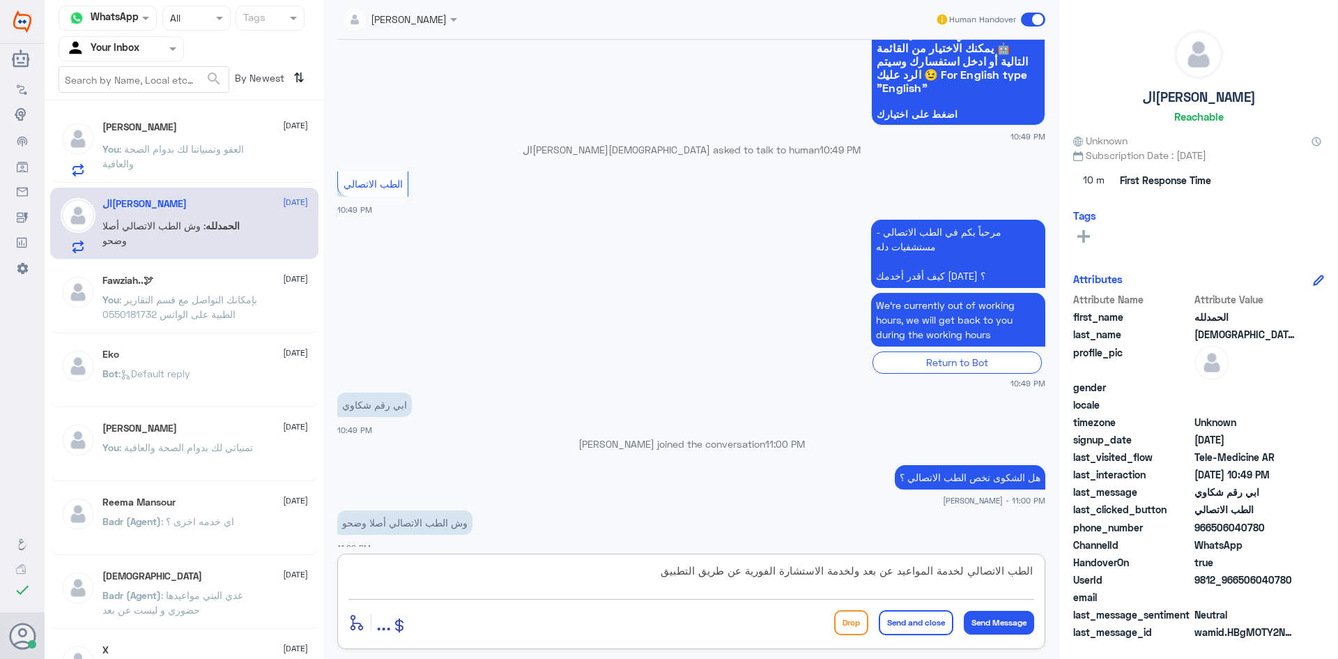
type textarea "الطب الاتصالي لخدمة المواعيد عن بعد ولخدمة الاستشارة الفورية عن طريق التطبيق"
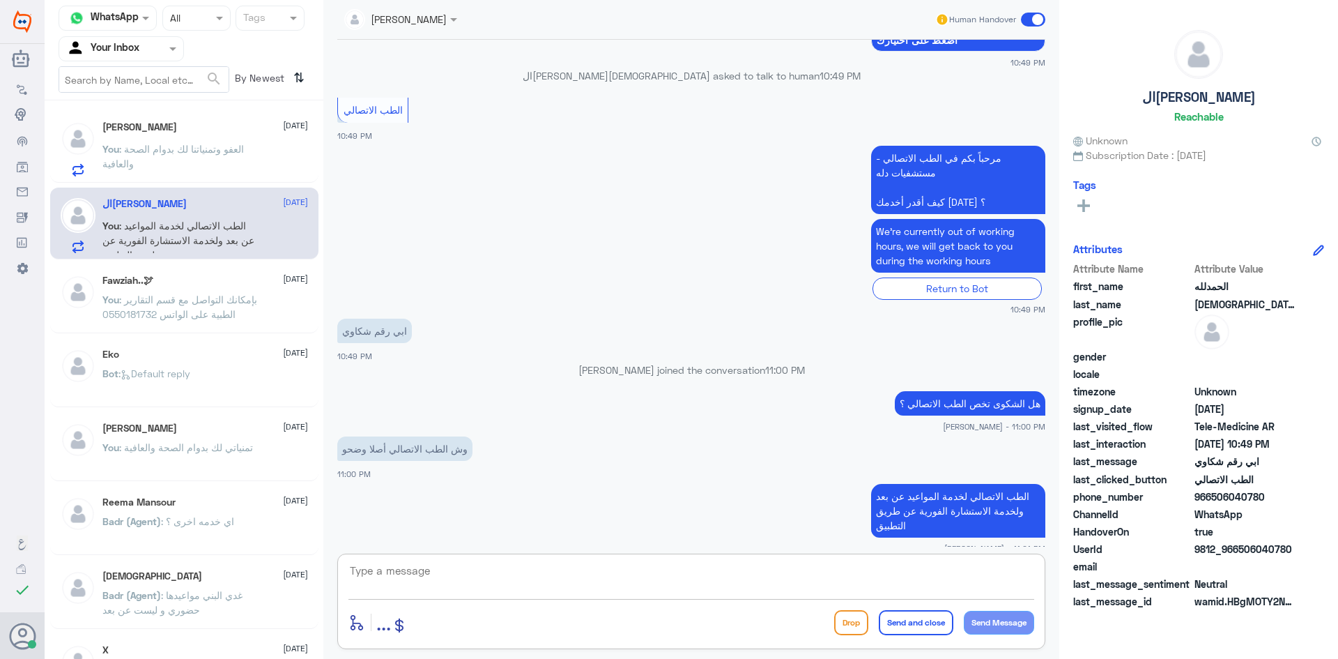
scroll to position [1439, 0]
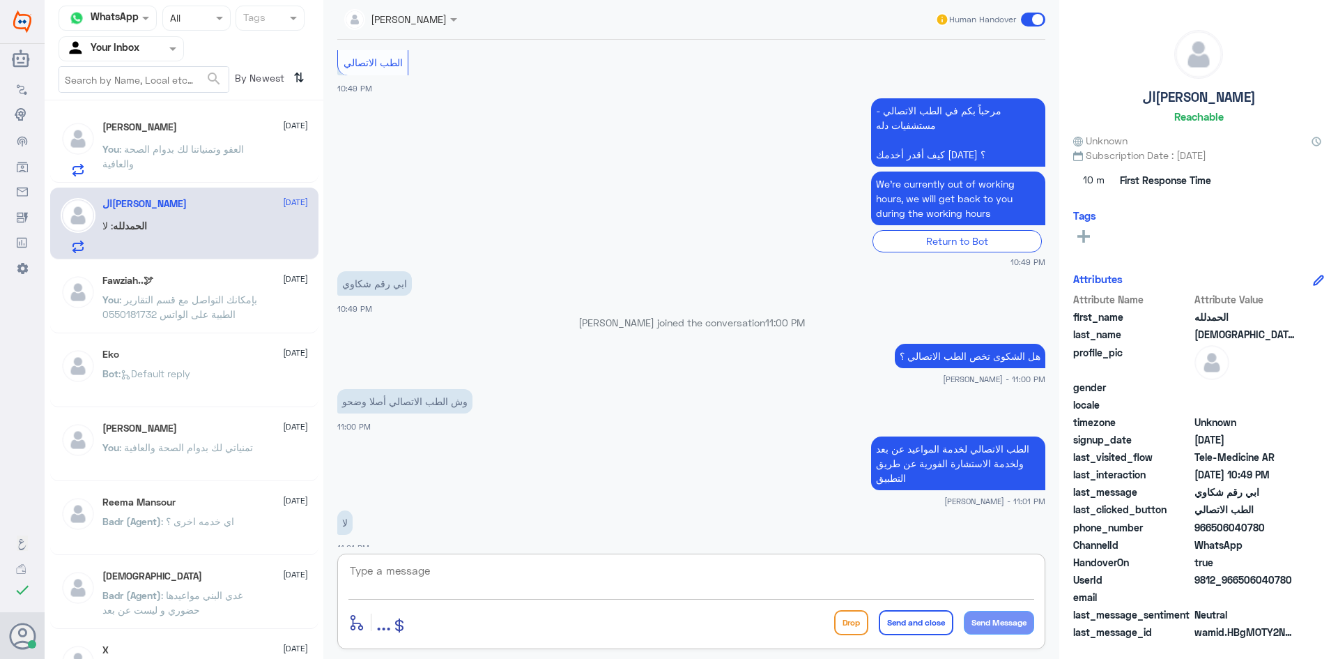
click at [857, 571] on textarea at bounding box center [692, 578] width 686 height 34
type textarea "بإمكانك الاتصال بالرقم الموحد : 920012222"
click at [929, 620] on button "Send and close" at bounding box center [916, 622] width 75 height 25
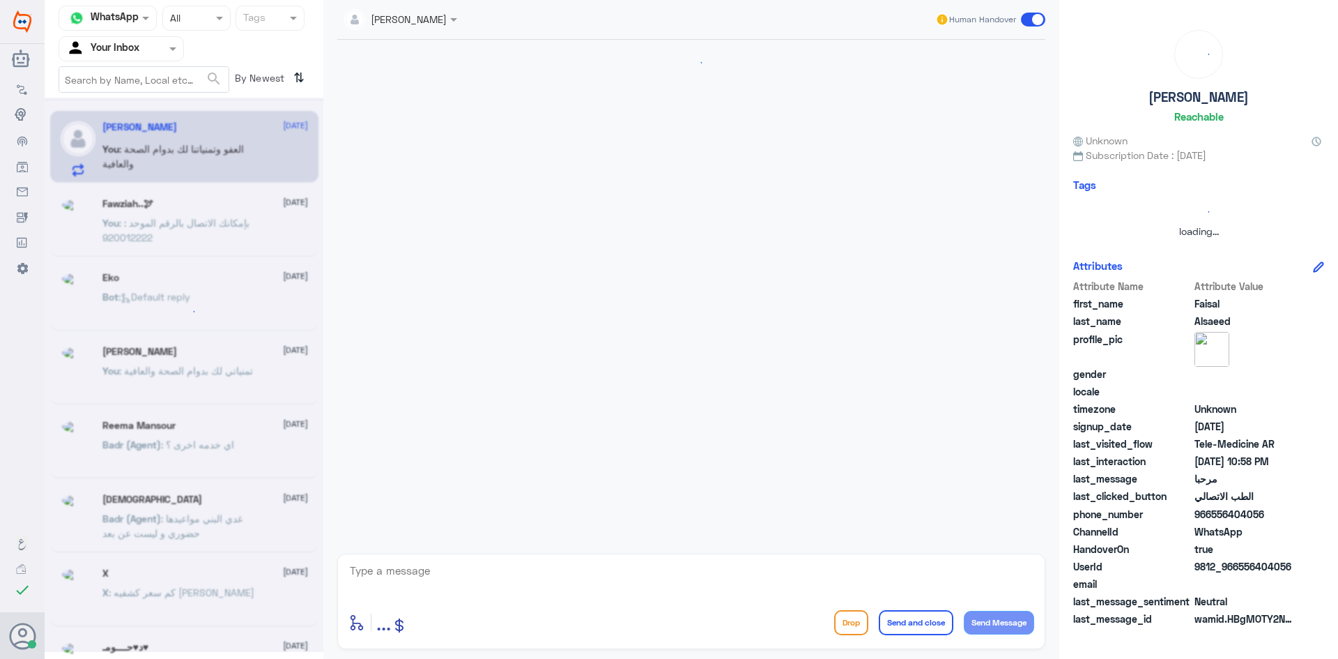
scroll to position [562, 0]
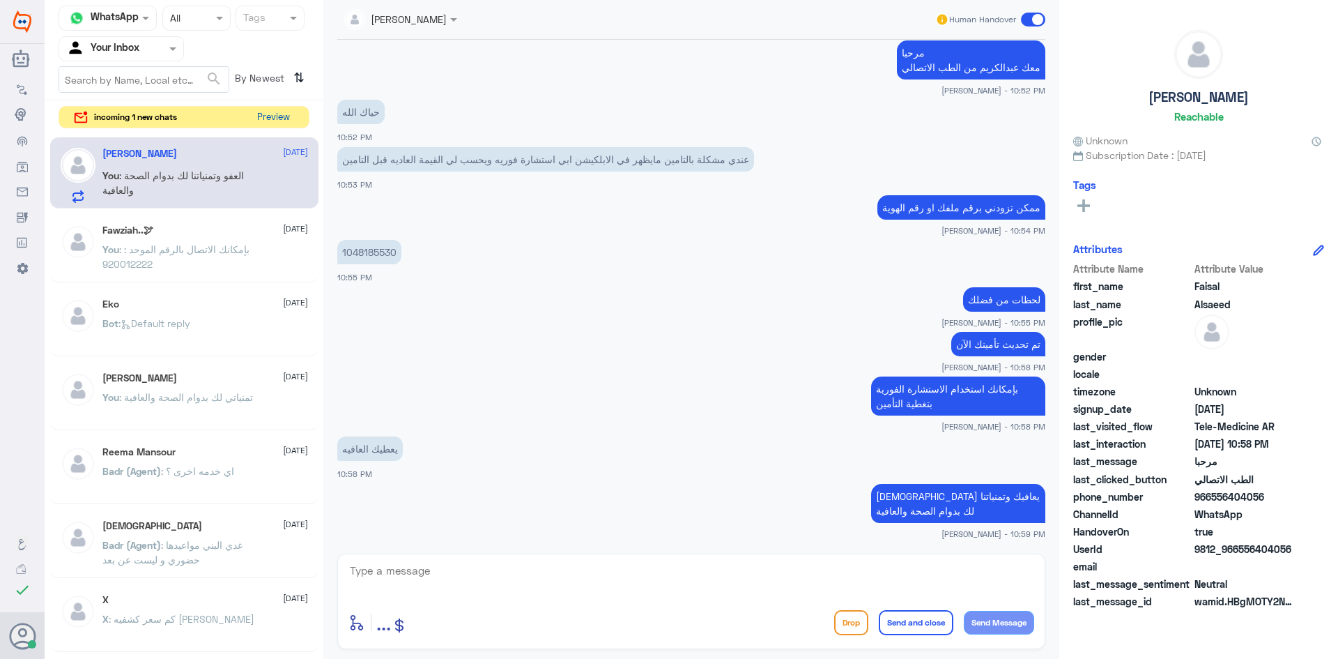
click at [261, 121] on button "Preview" at bounding box center [273, 118] width 43 height 22
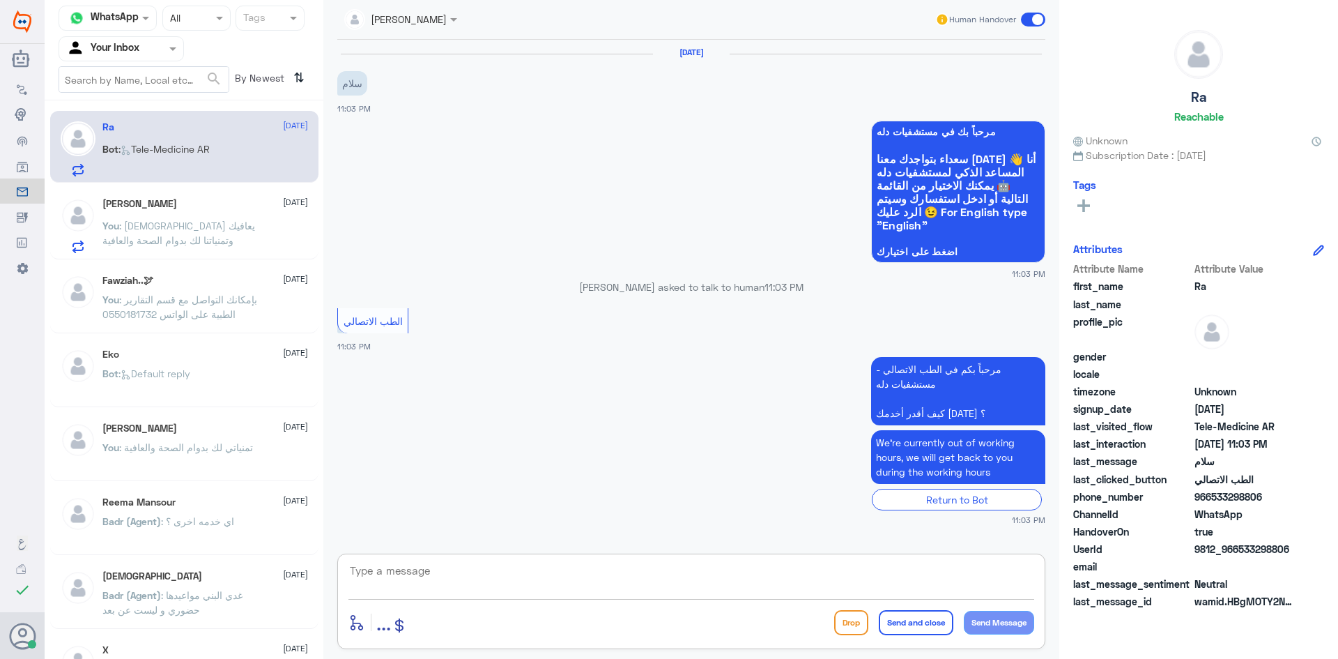
click at [650, 582] on textarea at bounding box center [692, 578] width 686 height 34
paste textarea "مرحبا معك [PERSON_NAME] من الطب الاتصالي"
type textarea "مرحبا معك [PERSON_NAME] من الطب الاتصالي"
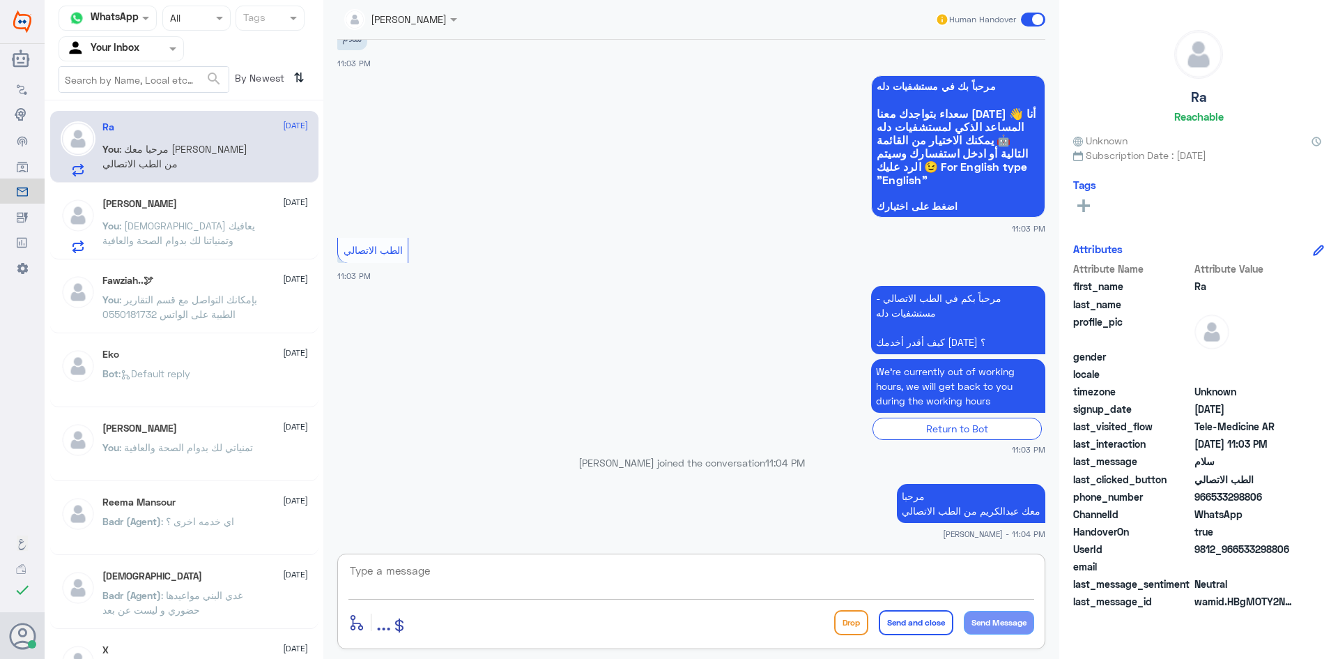
scroll to position [93, 0]
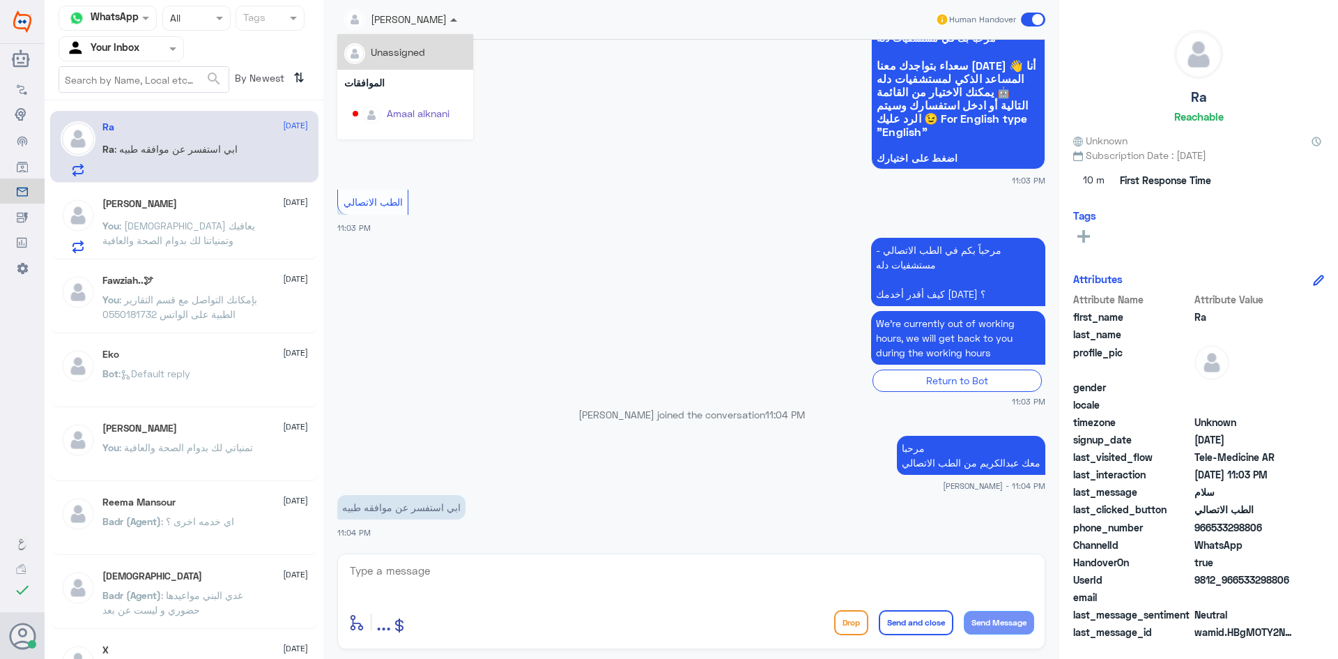
click at [455, 19] on span at bounding box center [453, 19] width 7 height 3
click at [546, 580] on textarea at bounding box center [692, 578] width 686 height 34
click at [466, 579] on textarea at bounding box center [692, 578] width 686 height 34
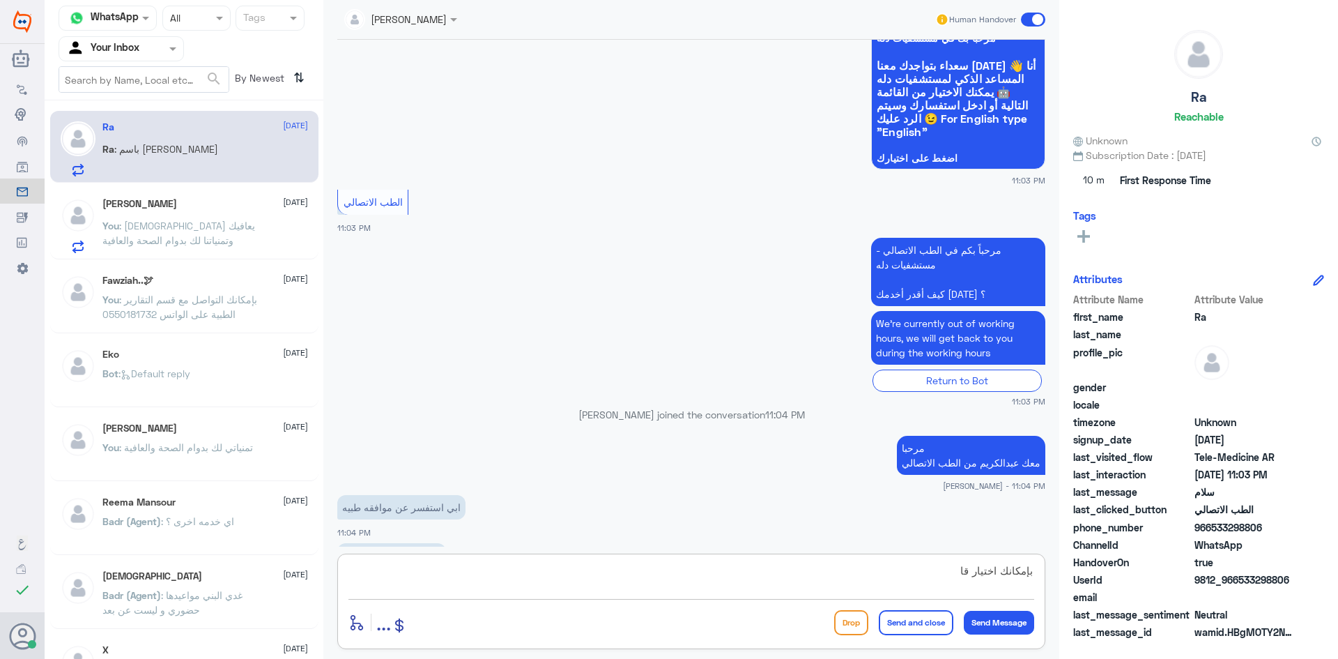
scroll to position [141, 0]
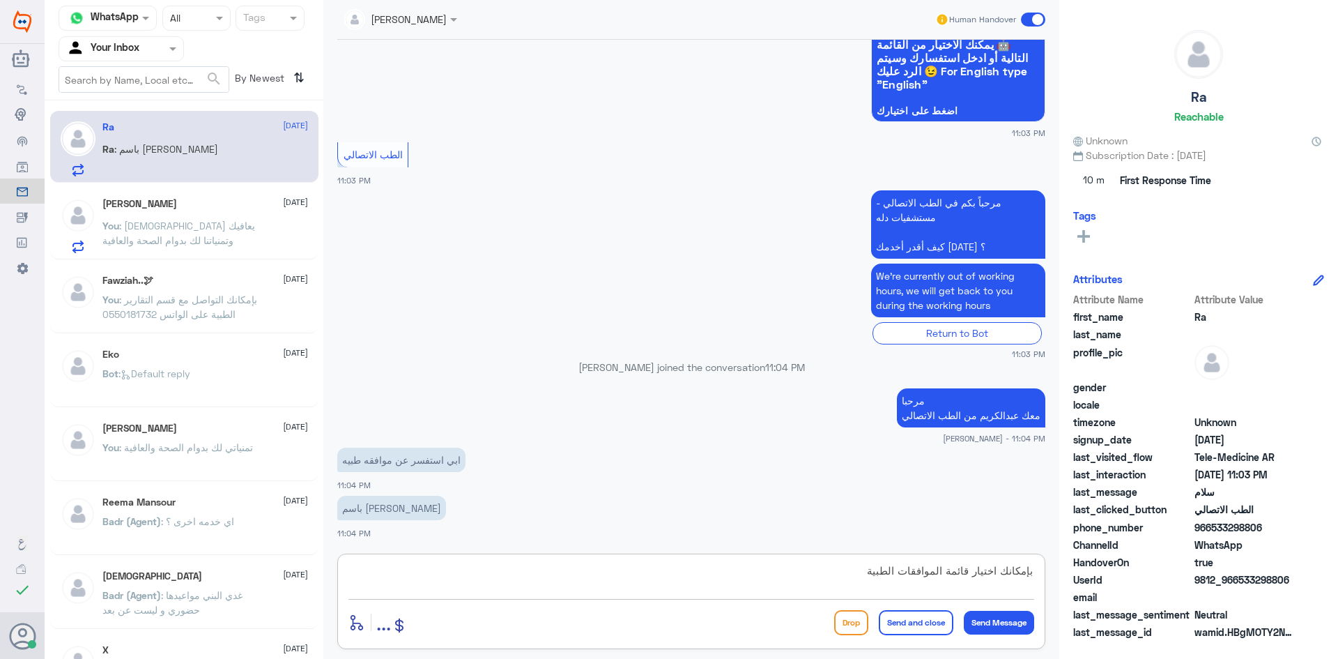
type textarea "بإمكانك اختيار قائمة الموافقات الطبية"
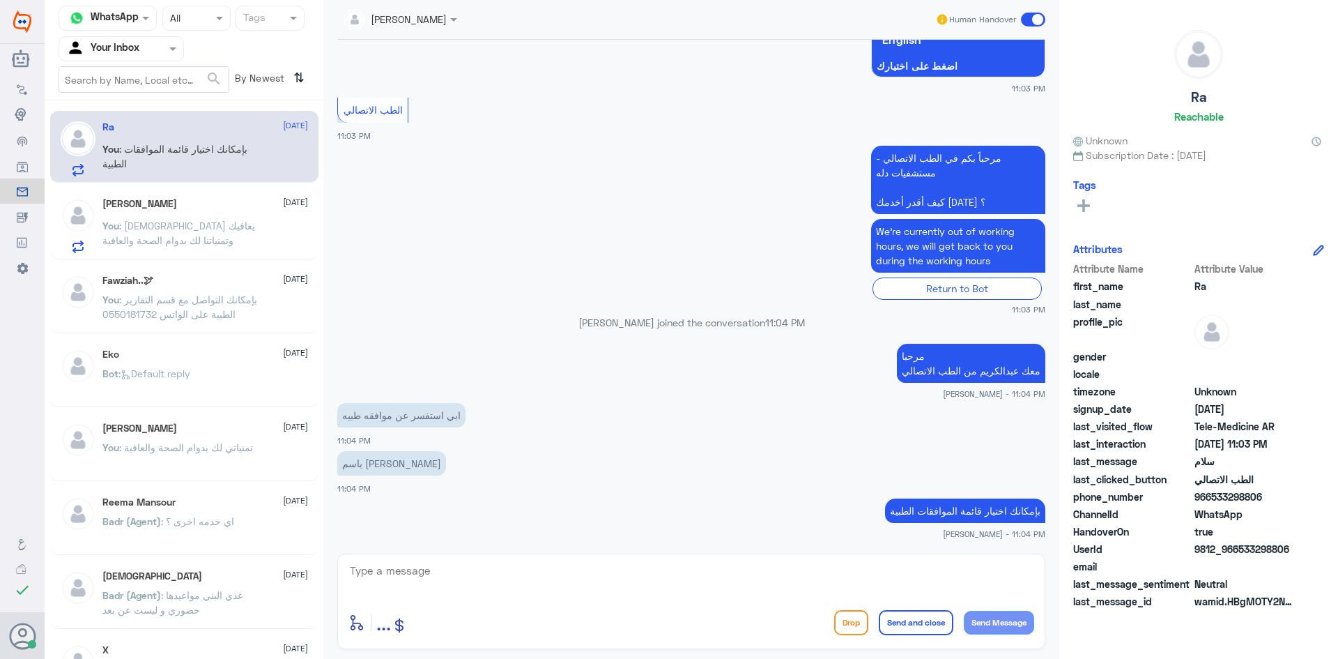
drag, startPoint x: 1290, startPoint y: 549, endPoint x: 1241, endPoint y: 555, distance: 49.9
click at [1241, 555] on span "9812_966533298806" at bounding box center [1245, 549] width 101 height 15
copy span "533298806"
click at [1028, 19] on span at bounding box center [1033, 20] width 24 height 14
click at [0, 0] on input "checkbox" at bounding box center [0, 0] width 0 height 0
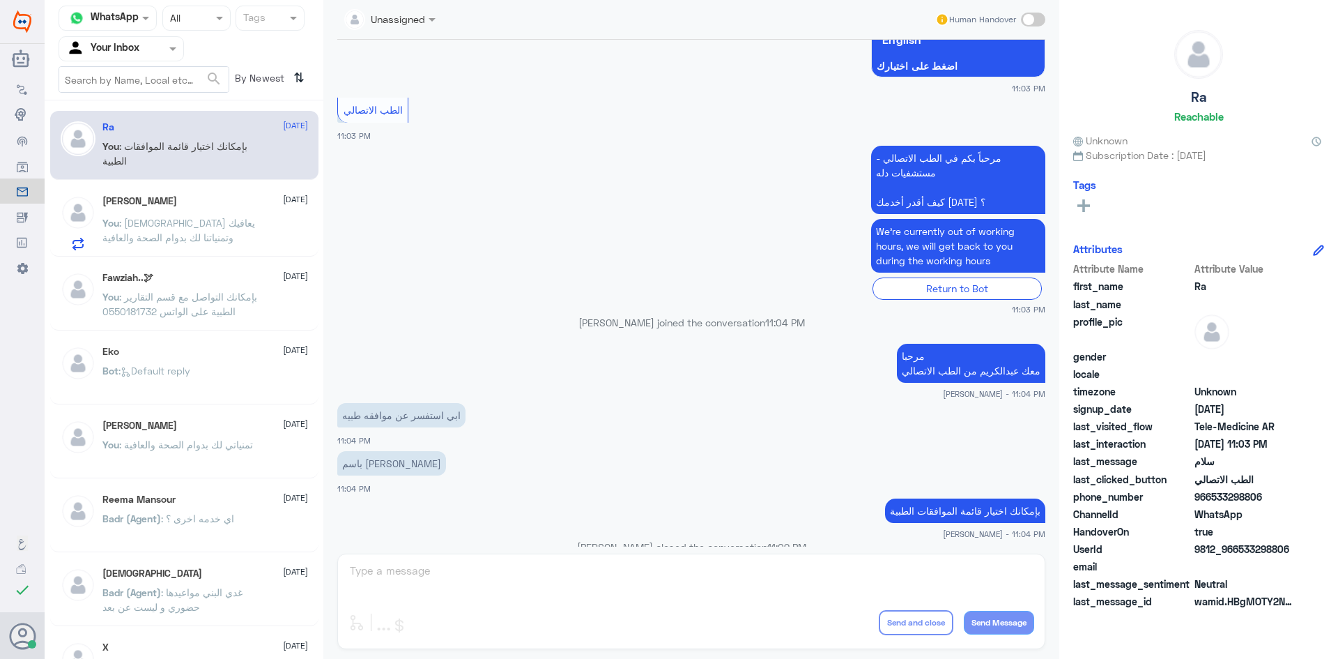
scroll to position [211, 0]
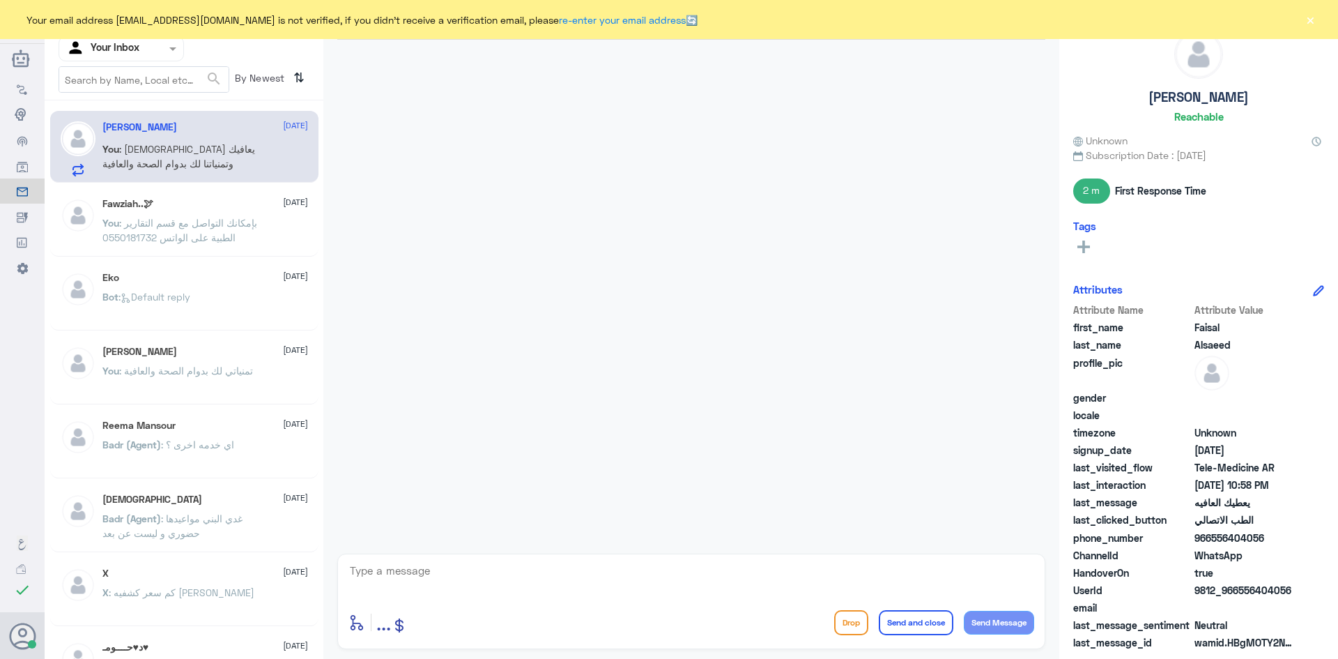
click at [1311, 16] on button "×" at bounding box center [1311, 20] width 14 height 14
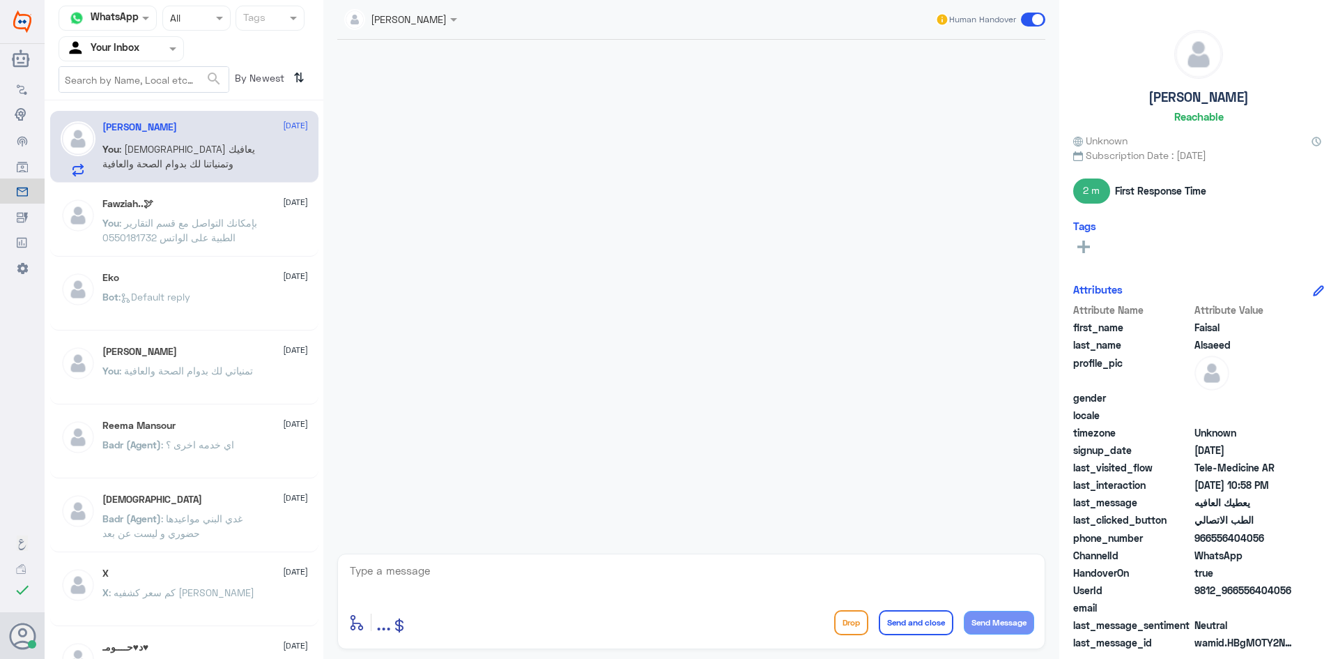
click at [180, 224] on span ": بإمكانك التواصل مع قسم التقارير الطبية على الواتس 0550181732" at bounding box center [179, 230] width 155 height 26
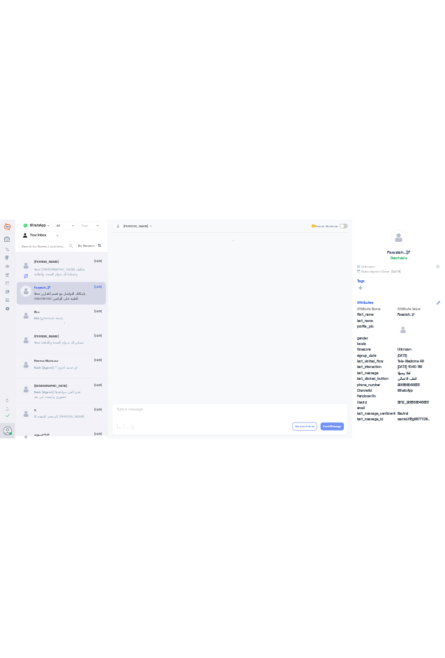
scroll to position [695, 0]
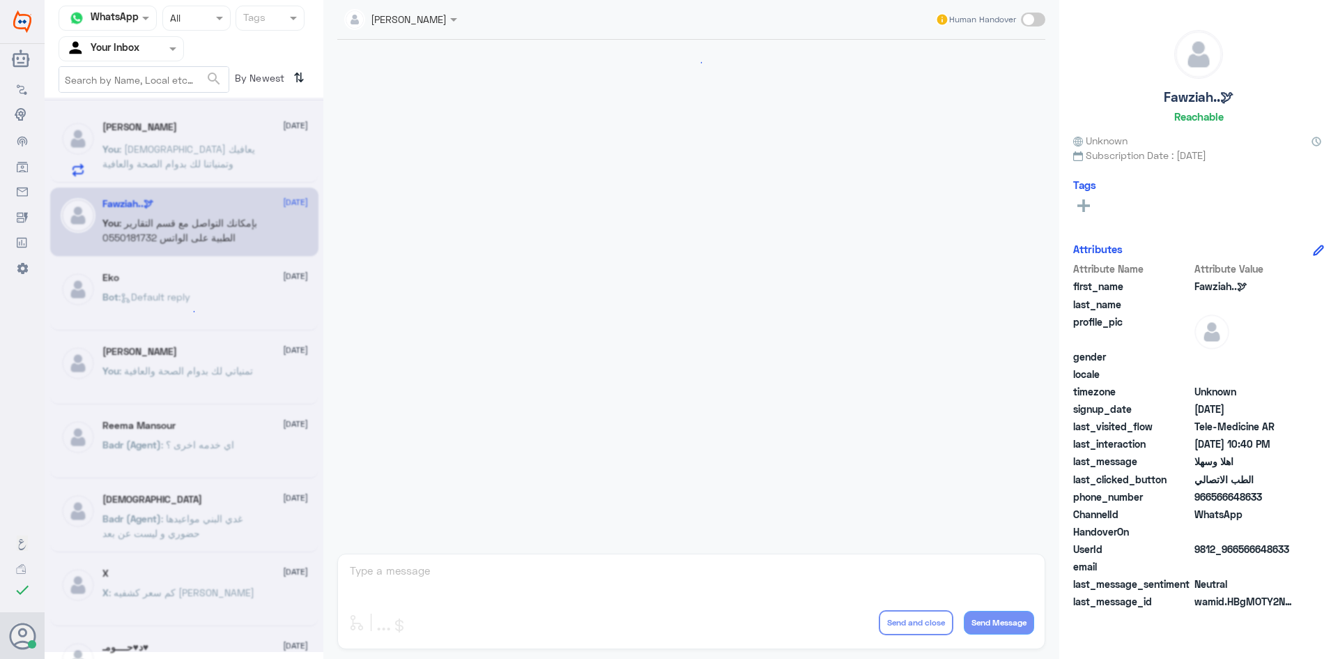
click at [195, 174] on p "You : الله يعافيك وتمنياتنا لك بدوام الصحة والعافية" at bounding box center [180, 159] width 157 height 35
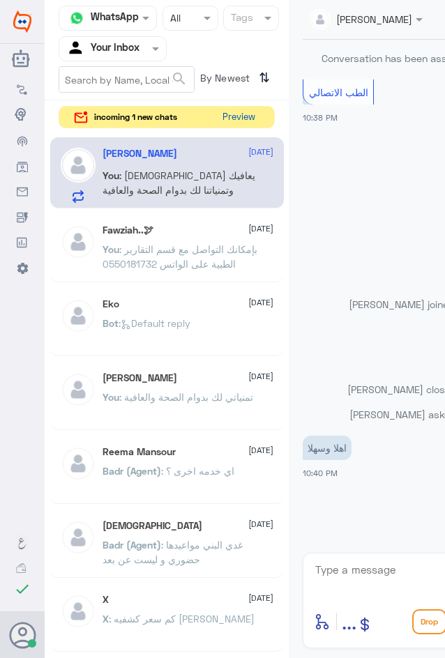
click at [249, 114] on button "Preview" at bounding box center [238, 118] width 43 height 22
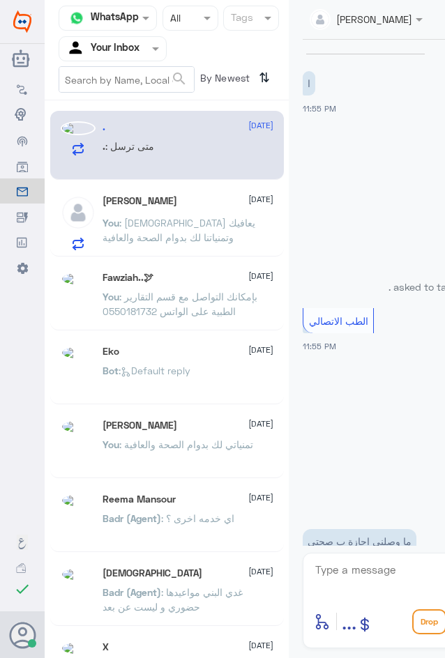
scroll to position [87, 0]
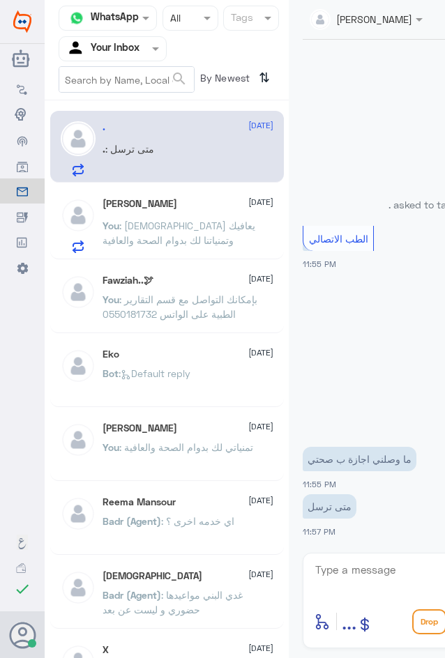
paste textarea "بإمكانك التواصل مع قسم التقارير الطبية على الواتس 0550181732"
type textarea "بإمكانك التواصل مع قسم التقارير الطبية على الواتس 0550181732"
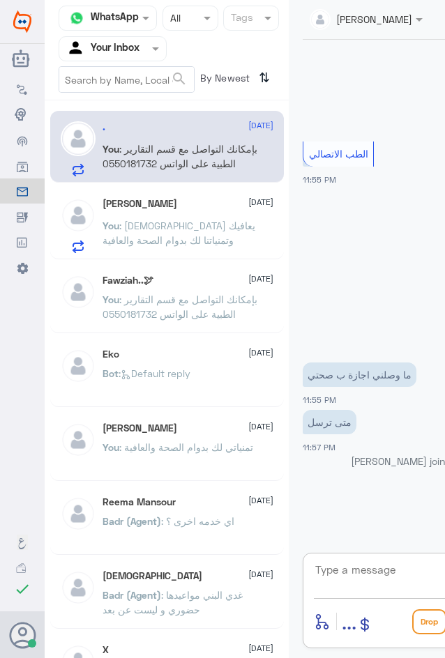
click at [142, 240] on span ": [DEMOGRAPHIC_DATA] يعافيك وتمنياتنا لك بدوام الصحة والعافية" at bounding box center [178, 233] width 153 height 26
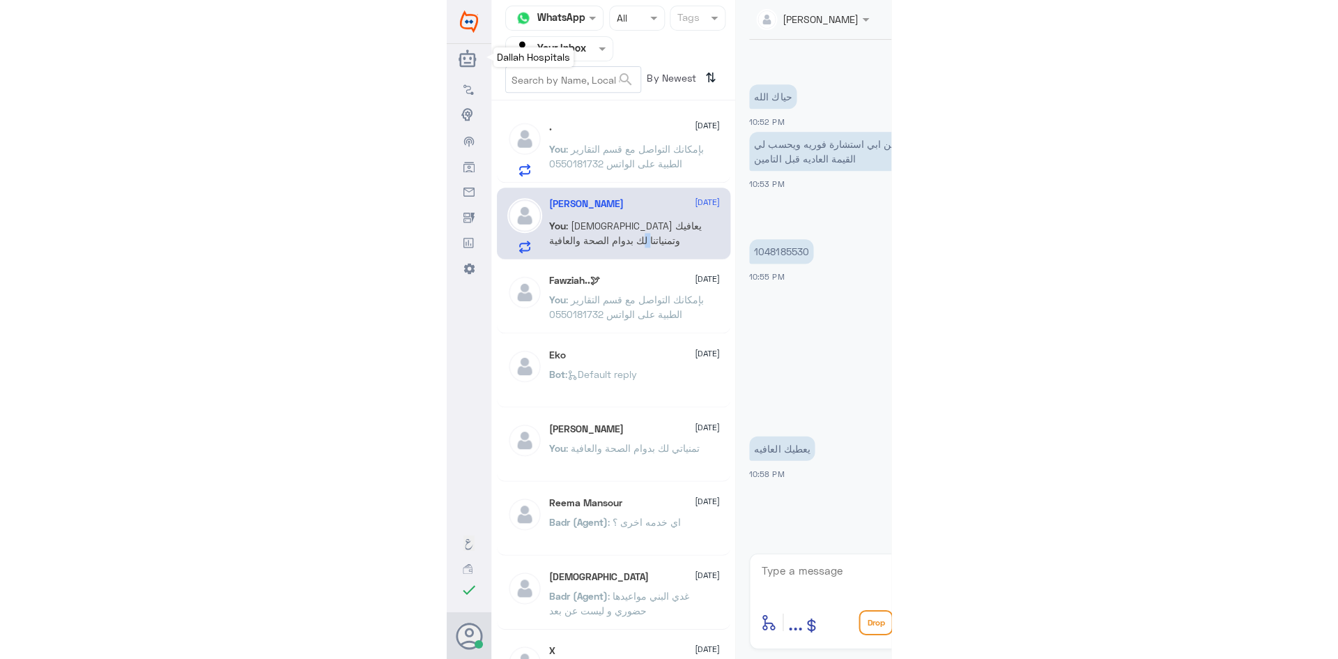
scroll to position [562, 0]
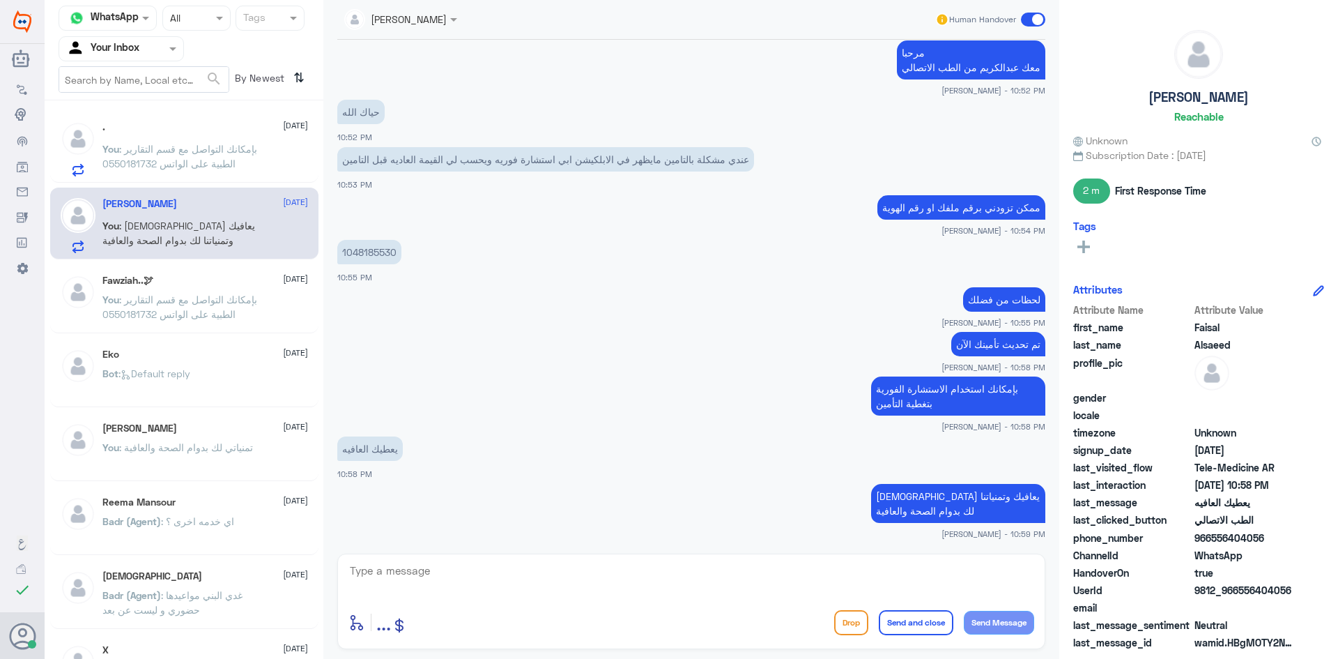
click at [1024, 22] on span at bounding box center [1033, 20] width 24 height 14
click at [0, 0] on input "checkbox" at bounding box center [0, 0] width 0 height 0
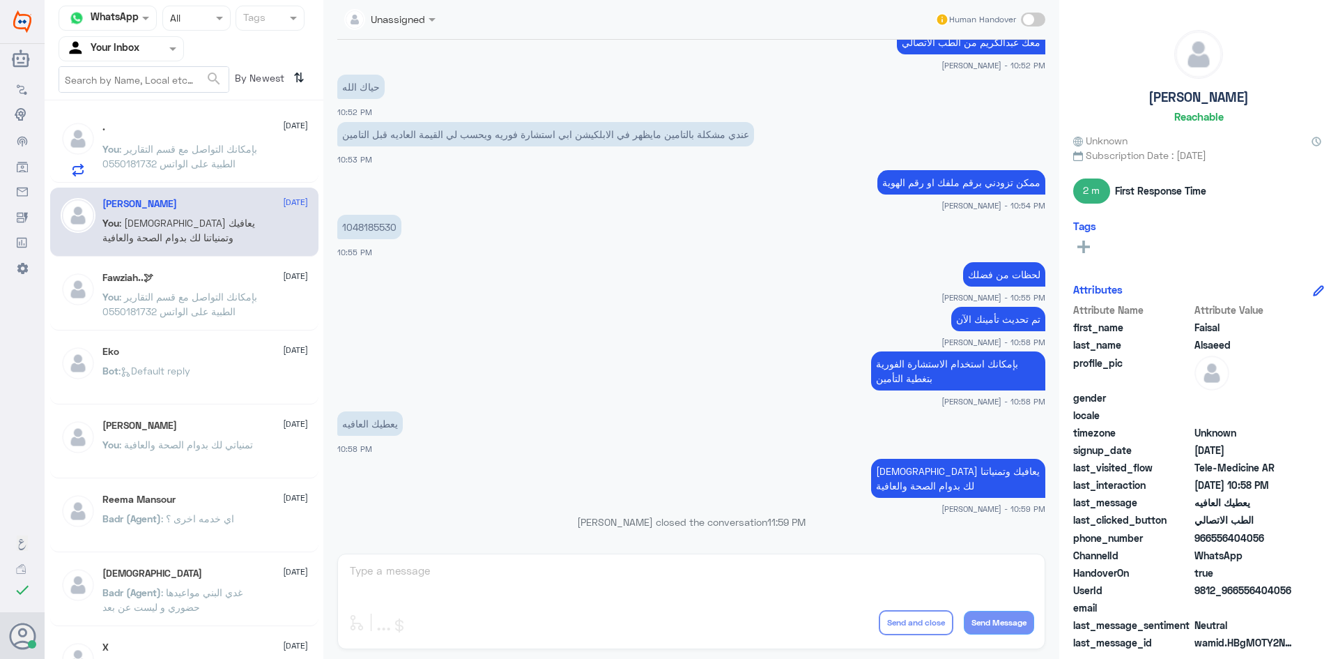
click at [237, 166] on p "You : بإمكانك التواصل مع قسم التقارير الطبية على الواتس 0550181732" at bounding box center [180, 159] width 157 height 35
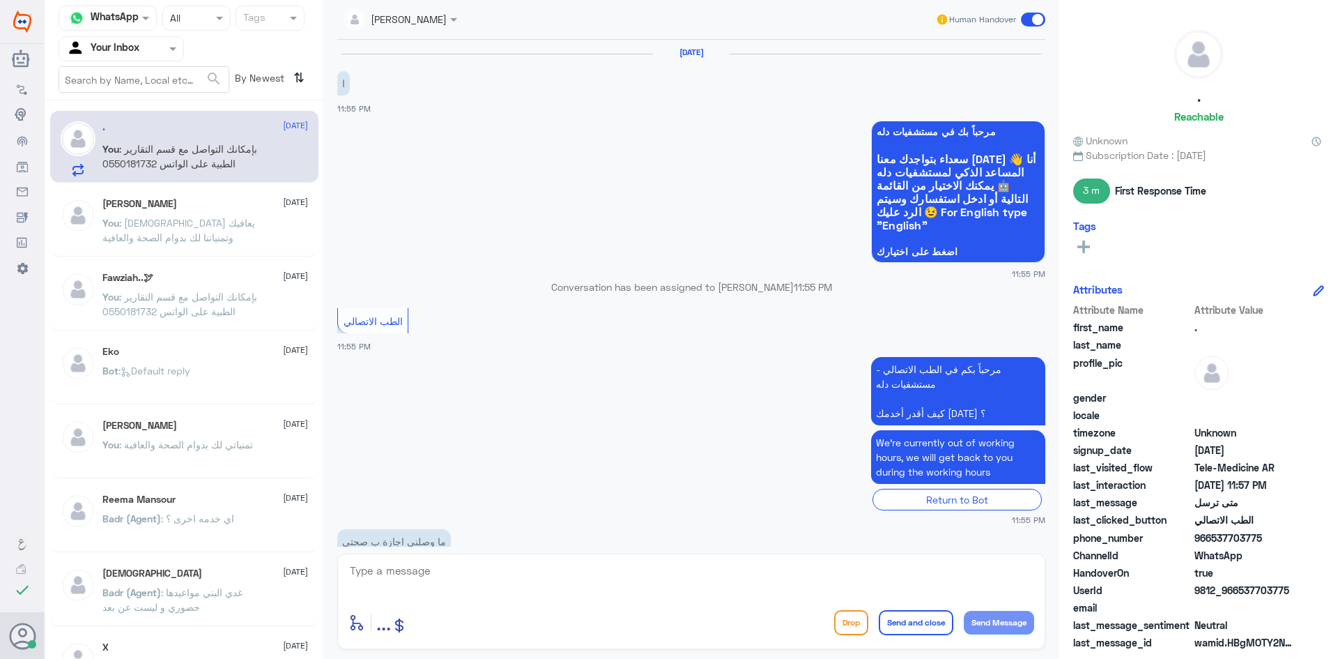
scroll to position [166, 0]
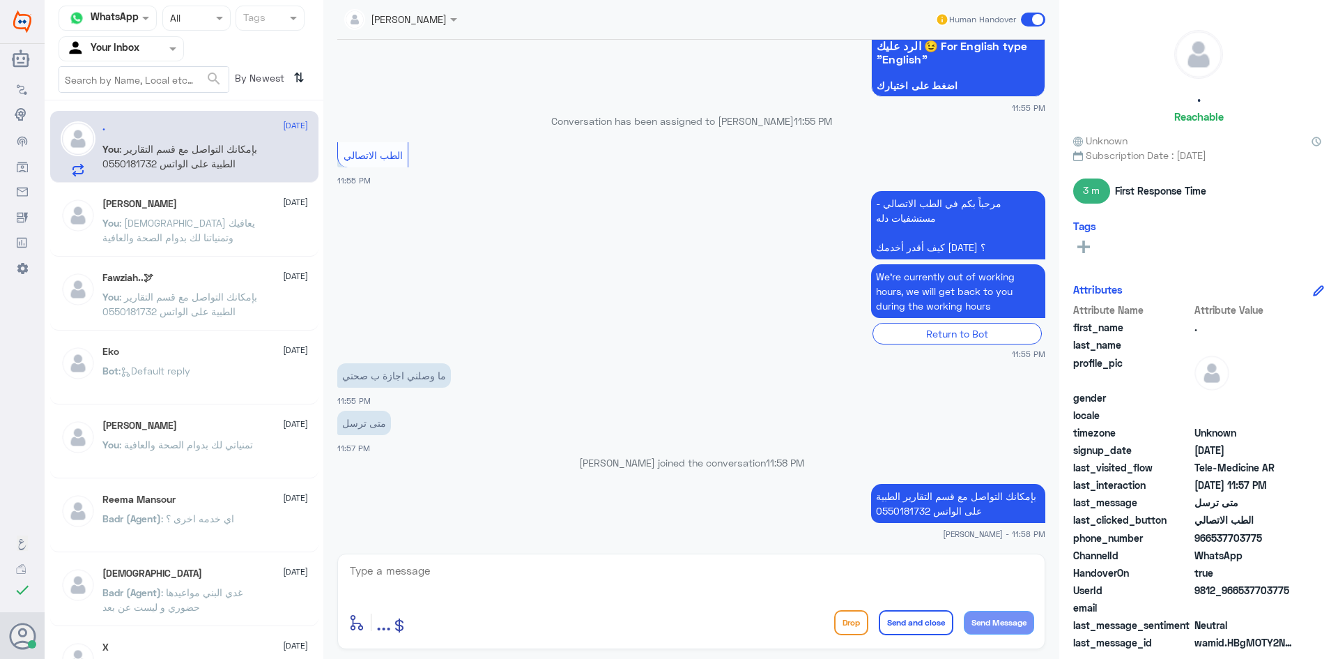
click at [1025, 18] on span at bounding box center [1033, 20] width 24 height 14
click at [0, 0] on input "checkbox" at bounding box center [0, 0] width 0 height 0
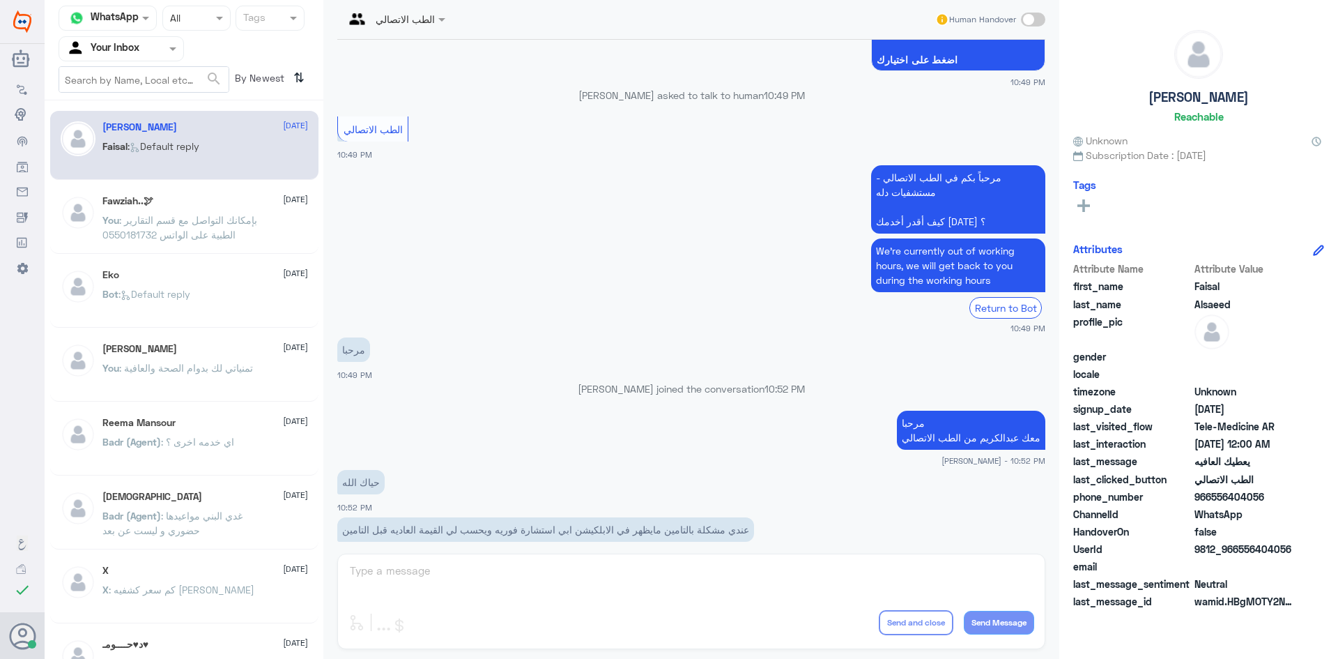
scroll to position [587, 0]
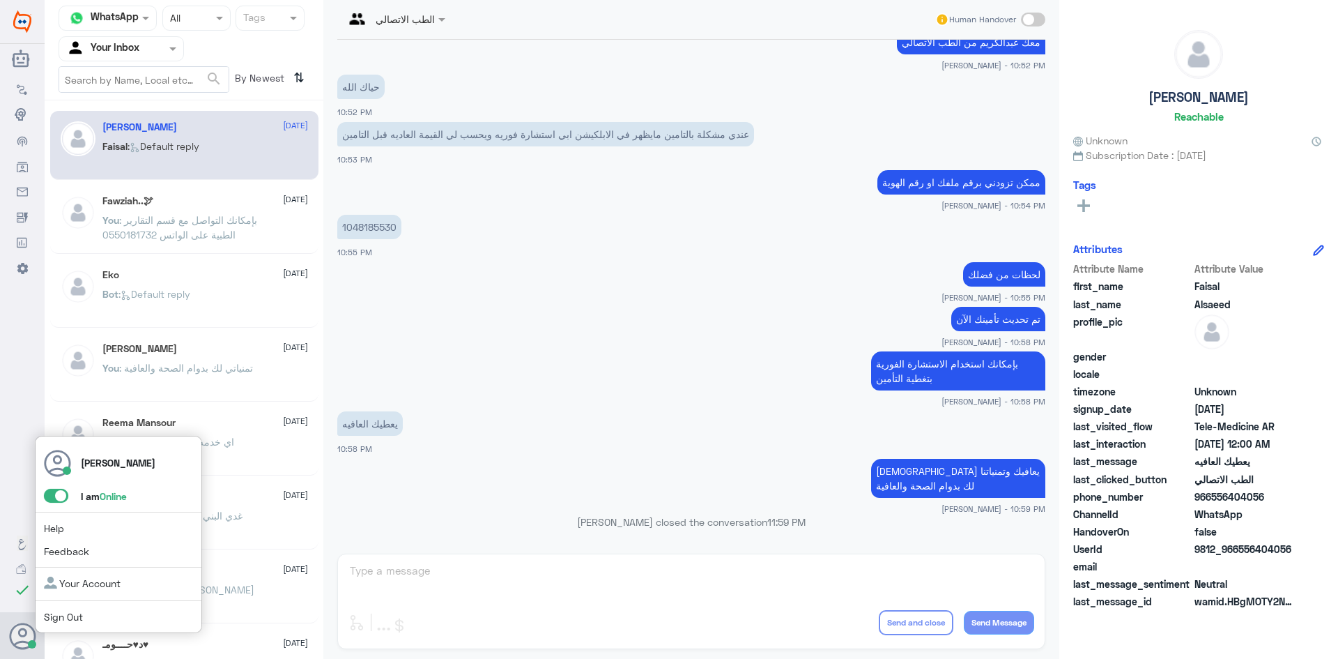
click at [50, 491] on span at bounding box center [56, 496] width 24 height 14
click at [0, 0] on input "checkbox" at bounding box center [0, 0] width 0 height 0
